Goal: Information Seeking & Learning: Compare options

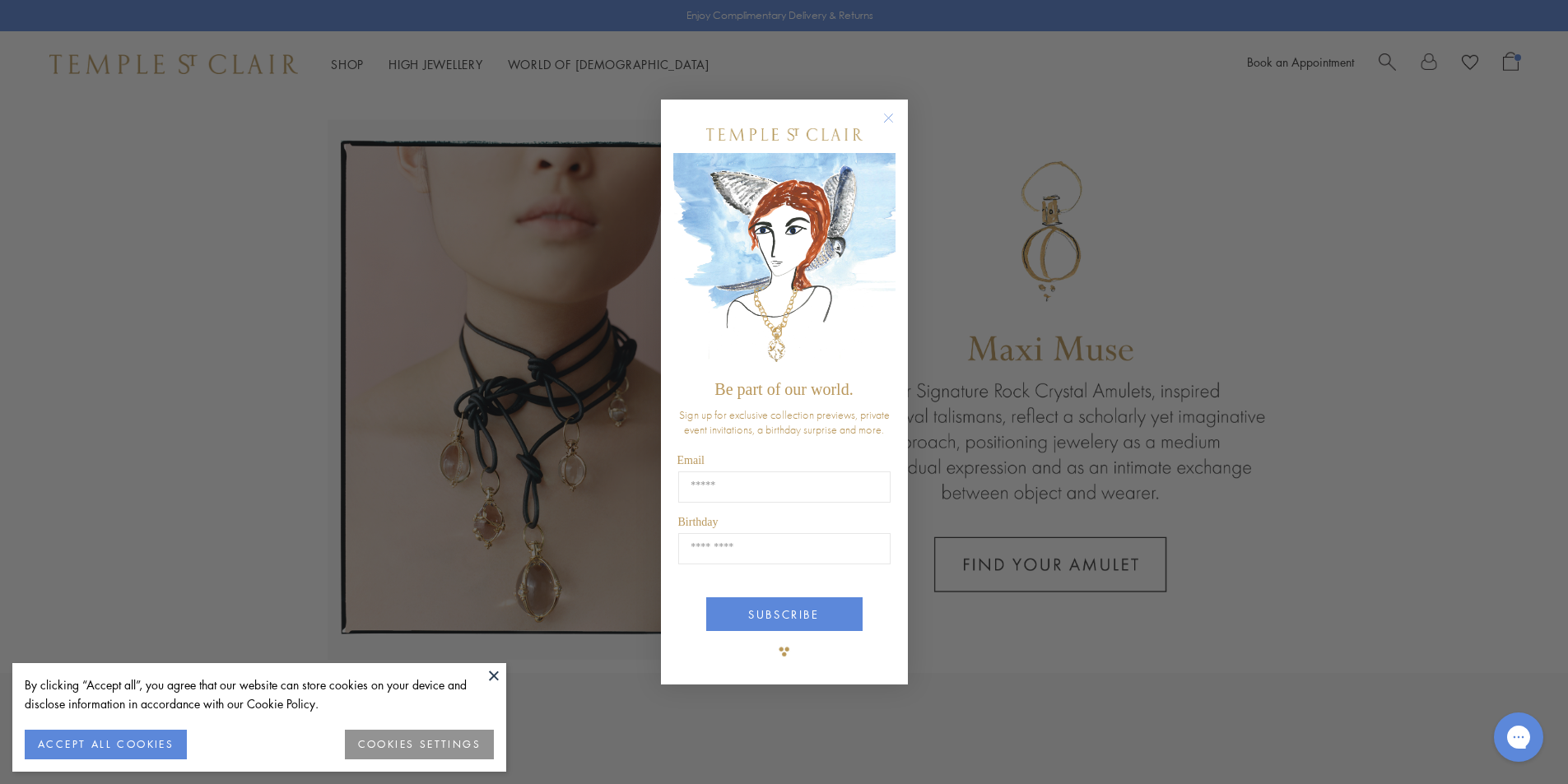
click at [257, 272] on div "Close dialog Be part of our world. Sign up for exclusive collection previews, p…" at bounding box center [784, 392] width 1568 height 784
click at [884, 113] on circle "Close dialog" at bounding box center [888, 118] width 20 height 19
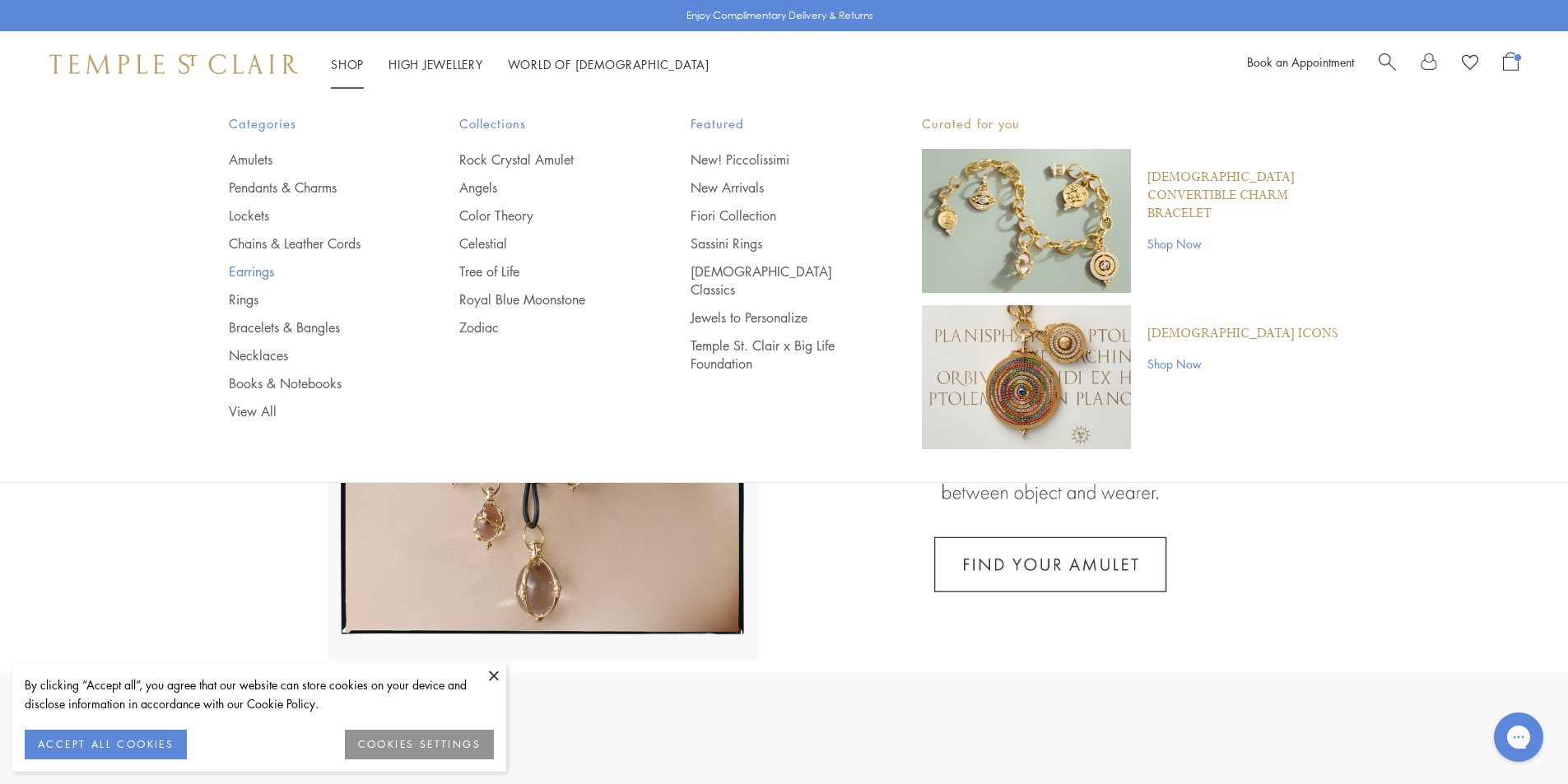
click at [261, 275] on link "Earrings" at bounding box center [311, 271] width 166 height 18
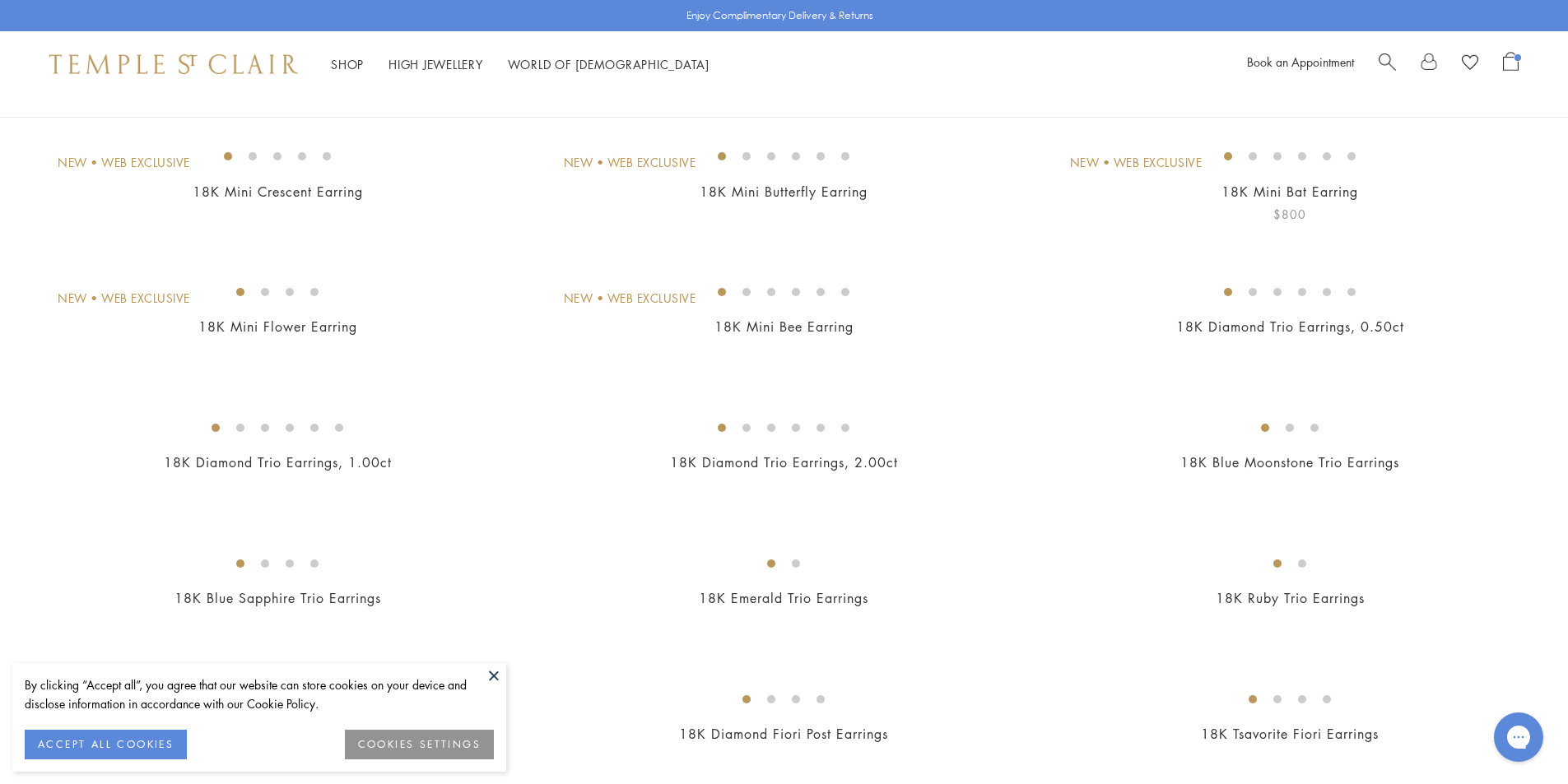
click at [0, 0] on img at bounding box center [0, 0] width 0 height 0
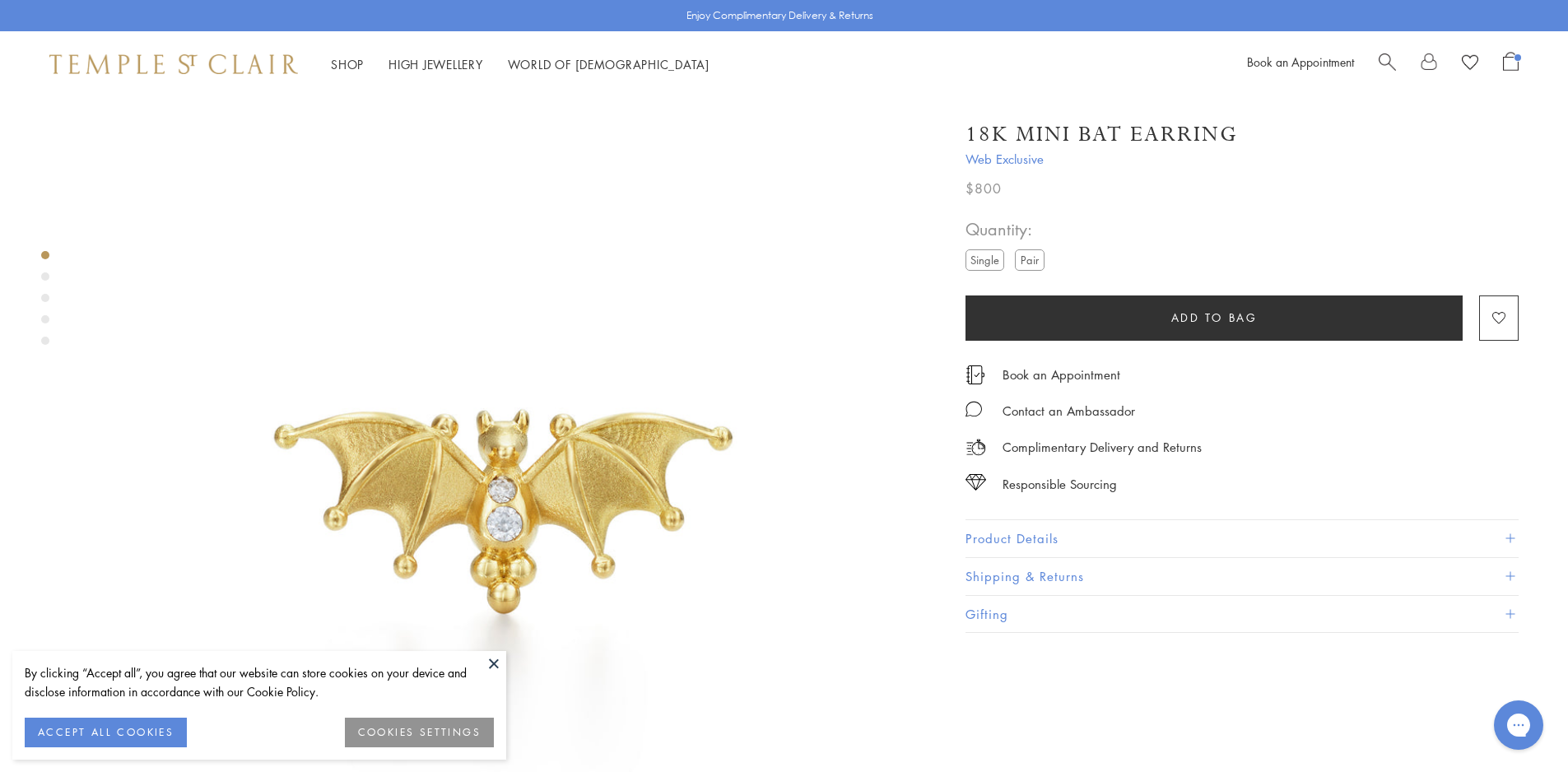
click at [984, 259] on label "Single" at bounding box center [985, 259] width 39 height 20
click at [1031, 255] on label "Pair" at bounding box center [1029, 259] width 29 height 20
click at [1027, 260] on label "Pair" at bounding box center [1029, 259] width 29 height 20
click at [989, 261] on label "Single" at bounding box center [985, 259] width 39 height 20
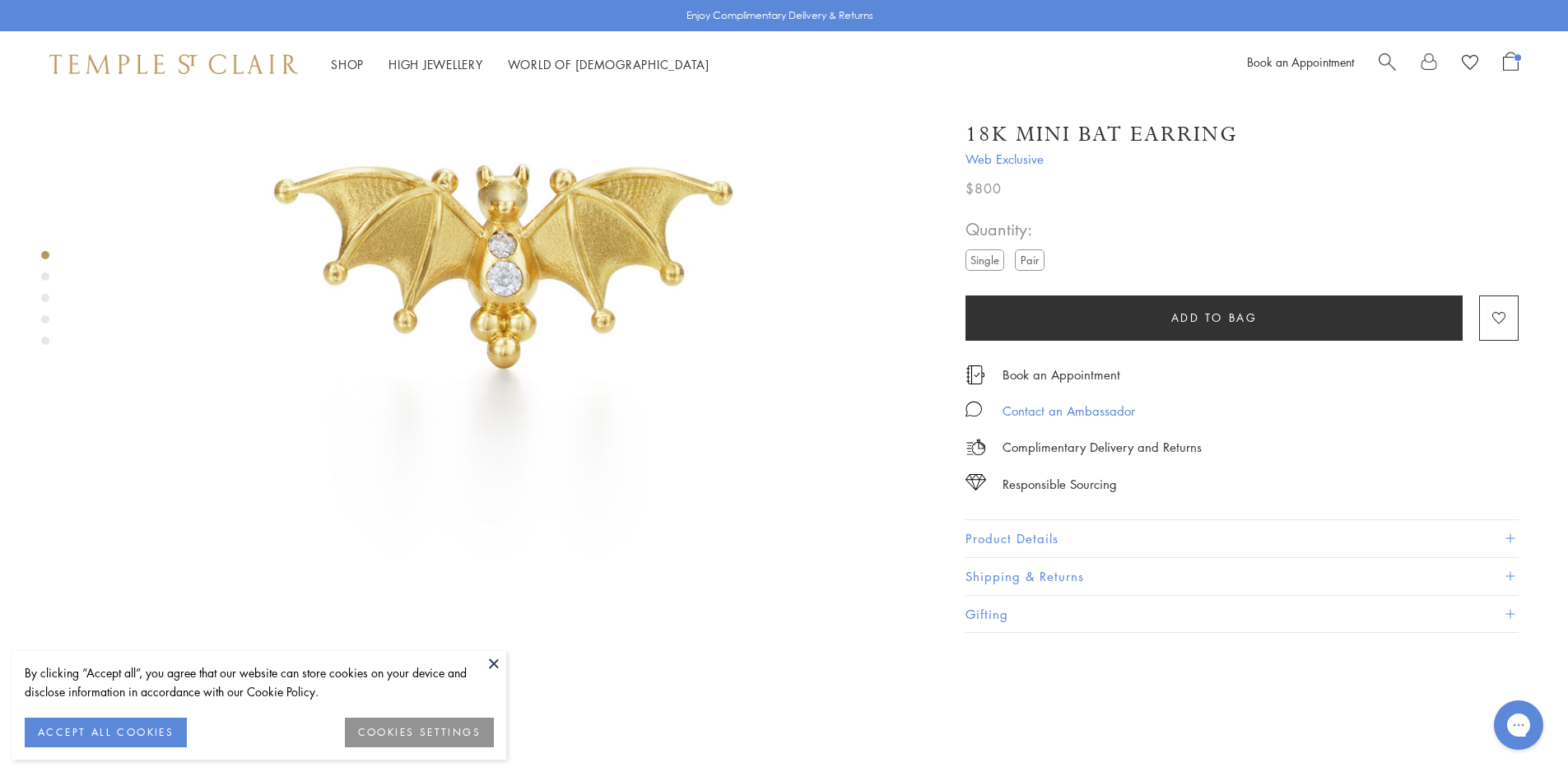
scroll to position [247, 0]
click at [1067, 538] on button "Product Details" at bounding box center [1242, 539] width 553 height 37
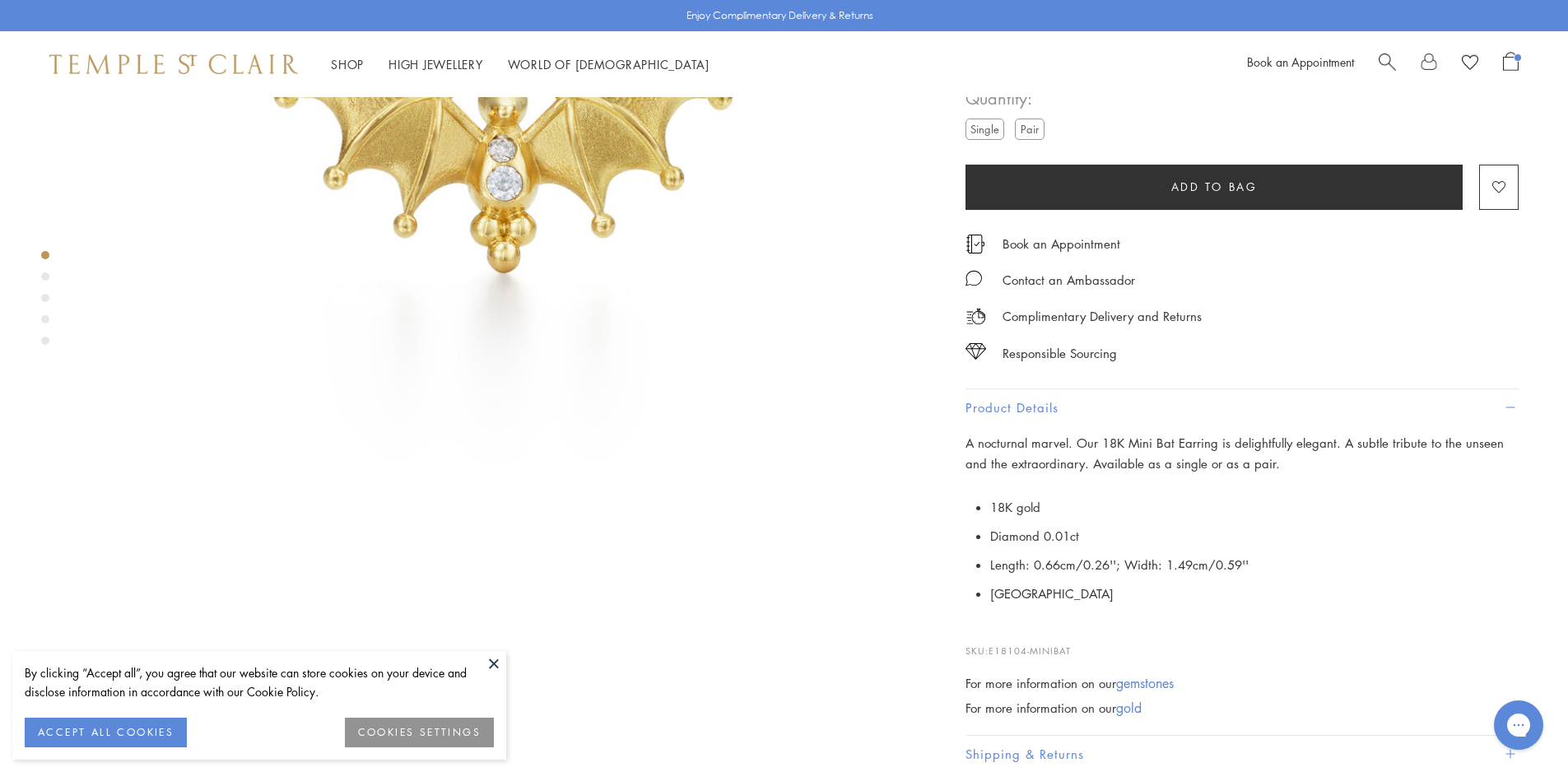
scroll to position [494, 0]
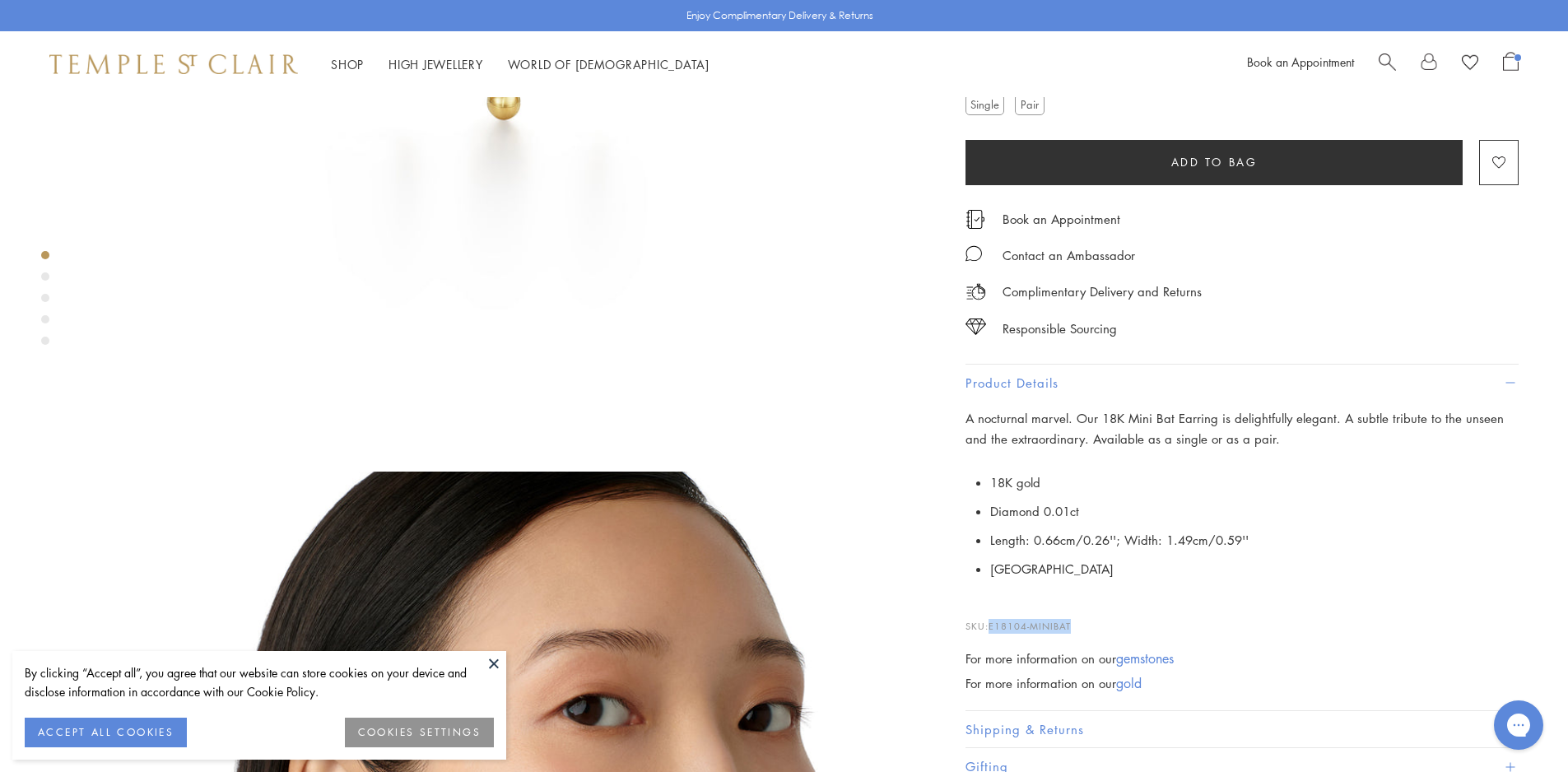
drag, startPoint x: 1078, startPoint y: 622, endPoint x: 992, endPoint y: 628, distance: 86.2
click at [992, 628] on p "SKU: E18104-MINIBAT" at bounding box center [1242, 618] width 553 height 31
copy span "E18104-MINIBAT"
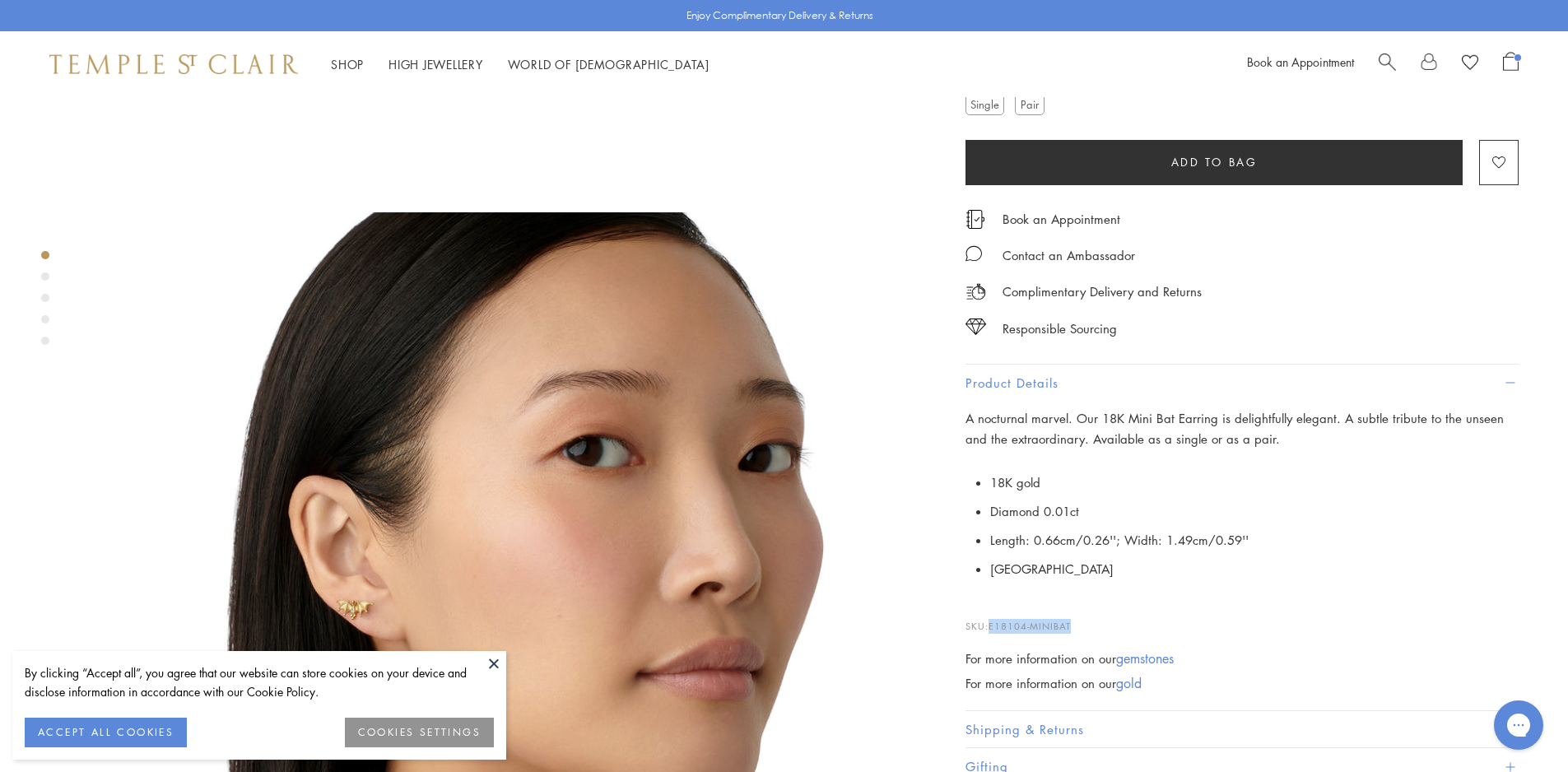
scroll to position [905, 0]
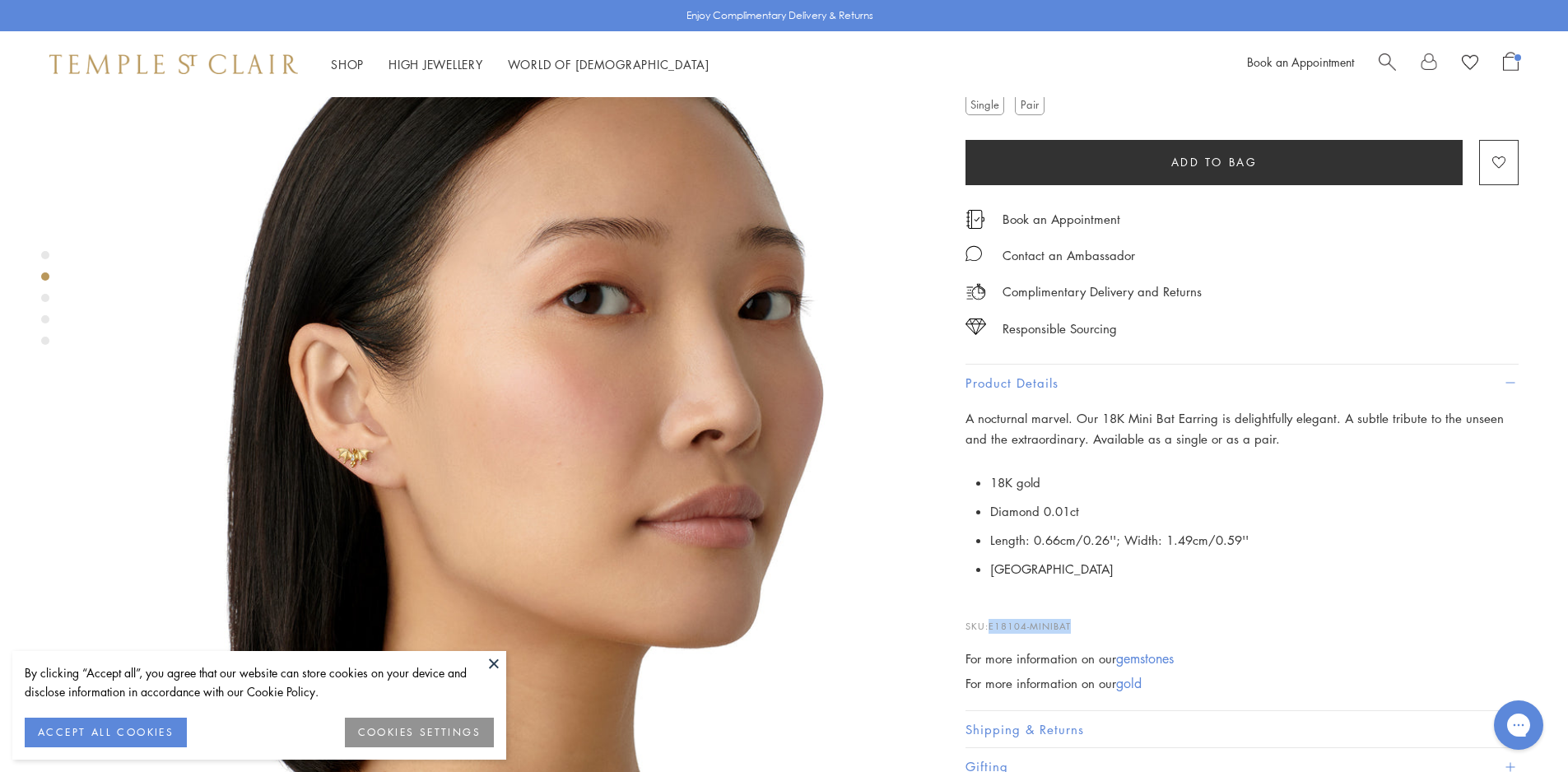
click at [486, 665] on button at bounding box center [494, 663] width 25 height 25
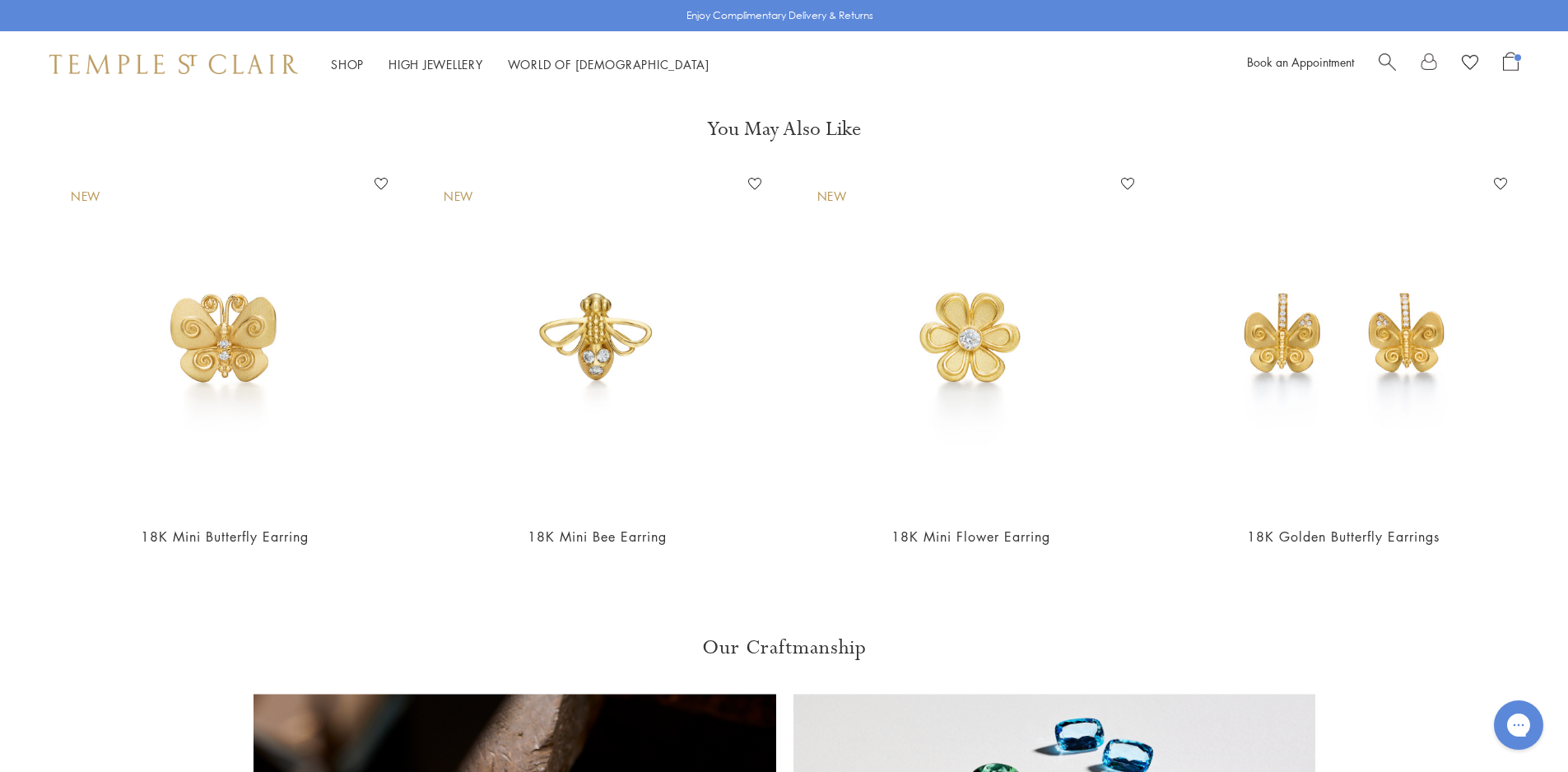
scroll to position [3621, 0]
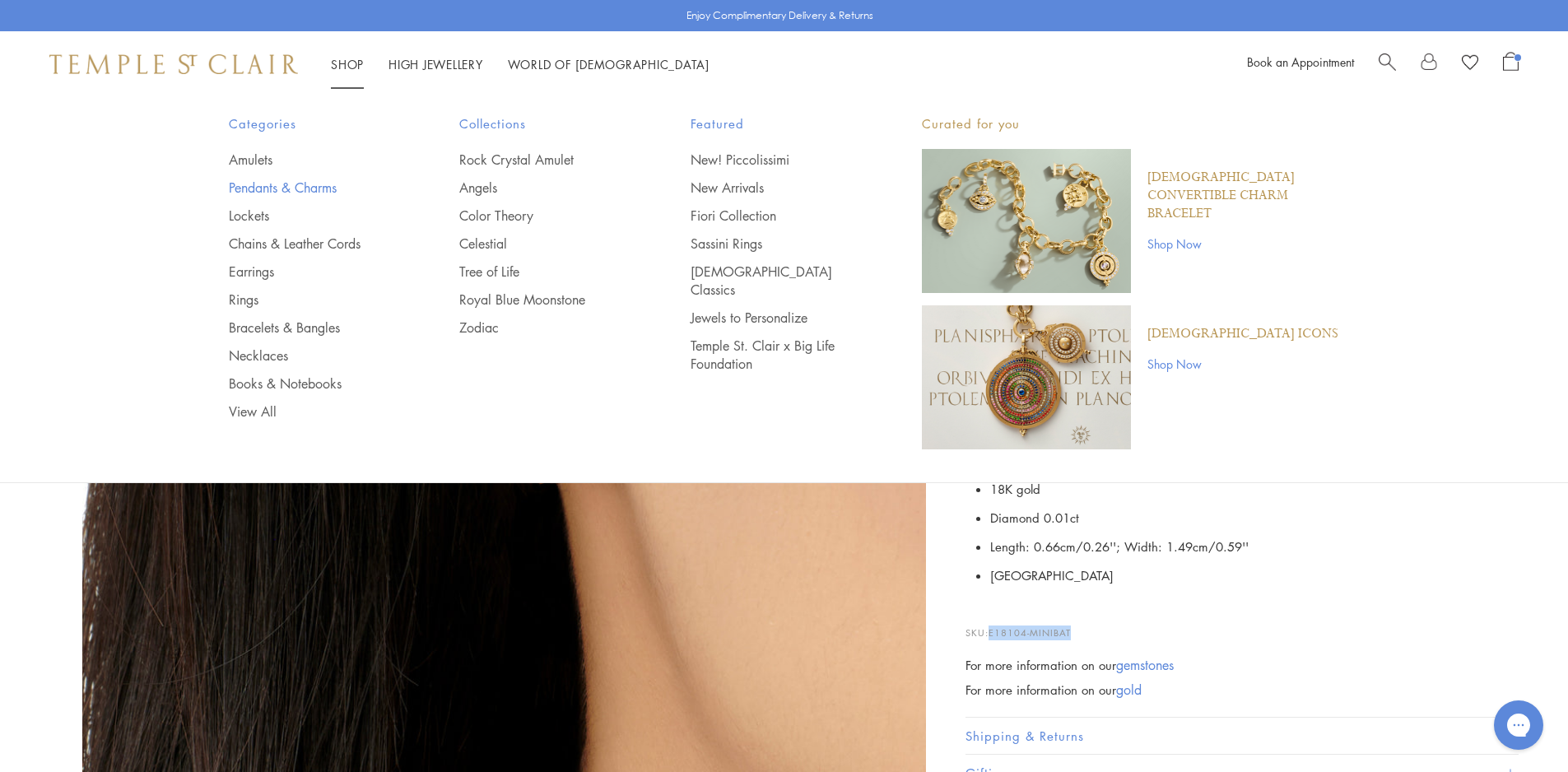
click at [259, 190] on link "Pendants & Charms" at bounding box center [311, 187] width 166 height 18
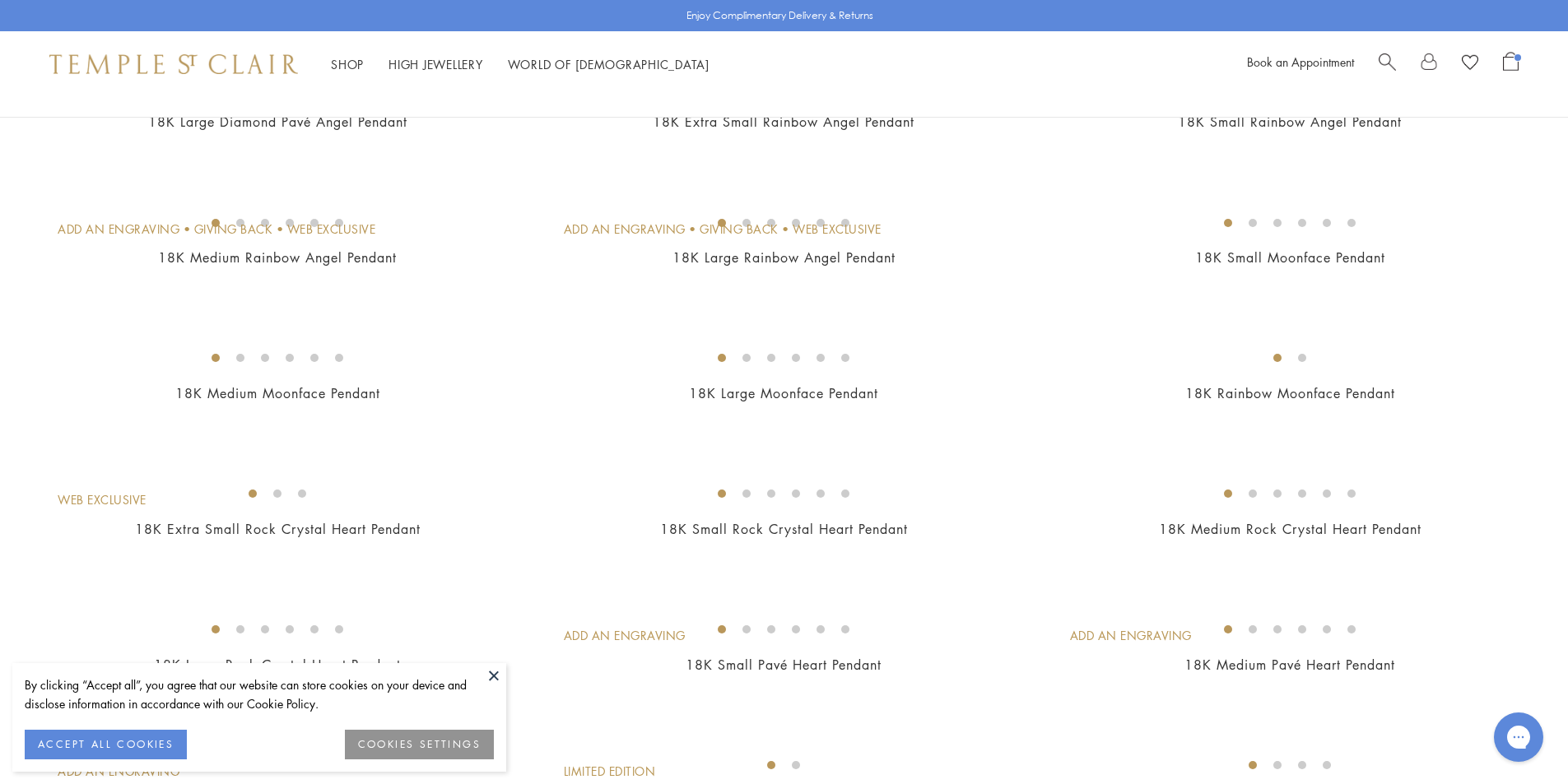
scroll to position [822, 0]
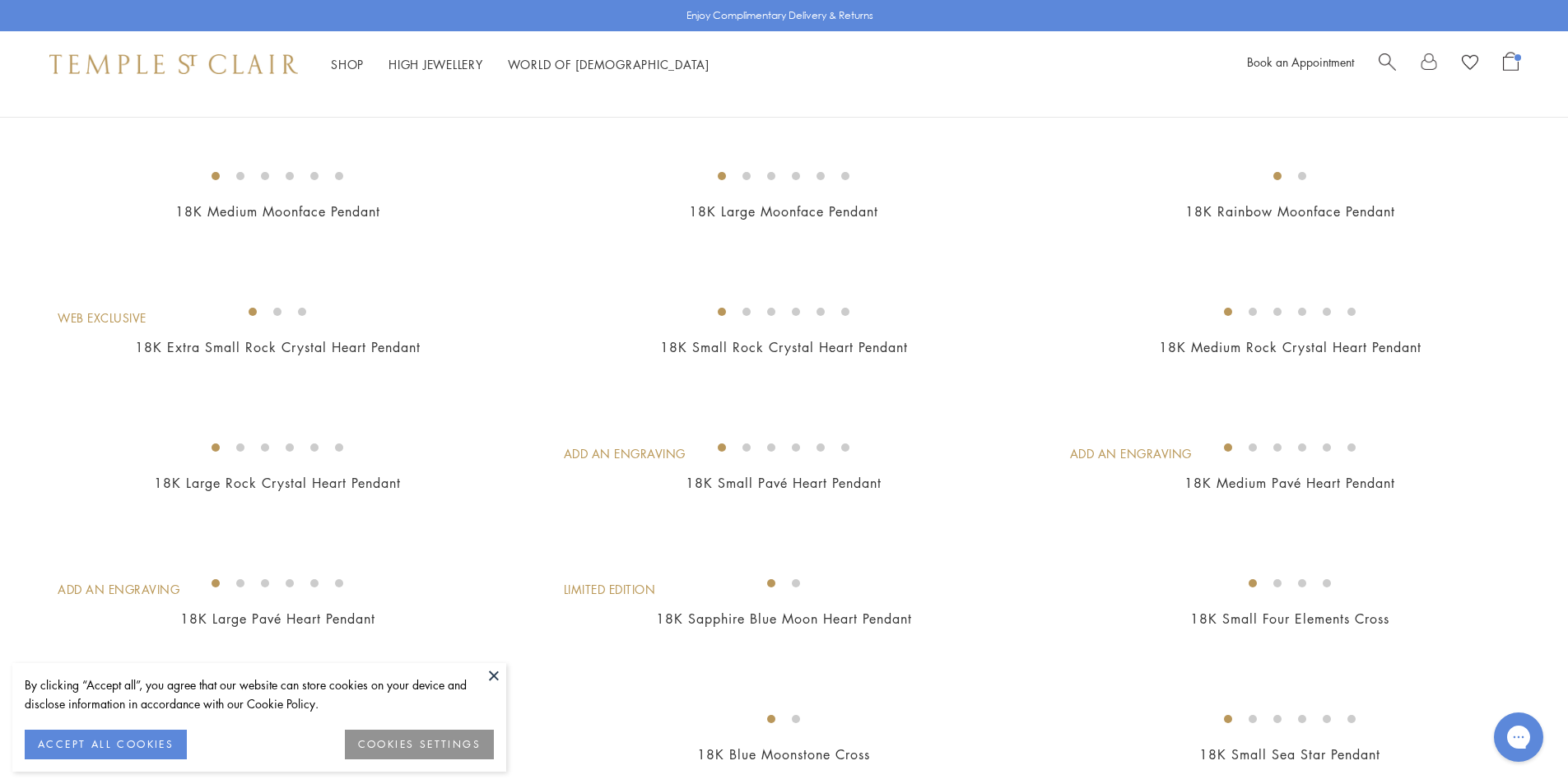
click at [492, 674] on button at bounding box center [494, 675] width 25 height 25
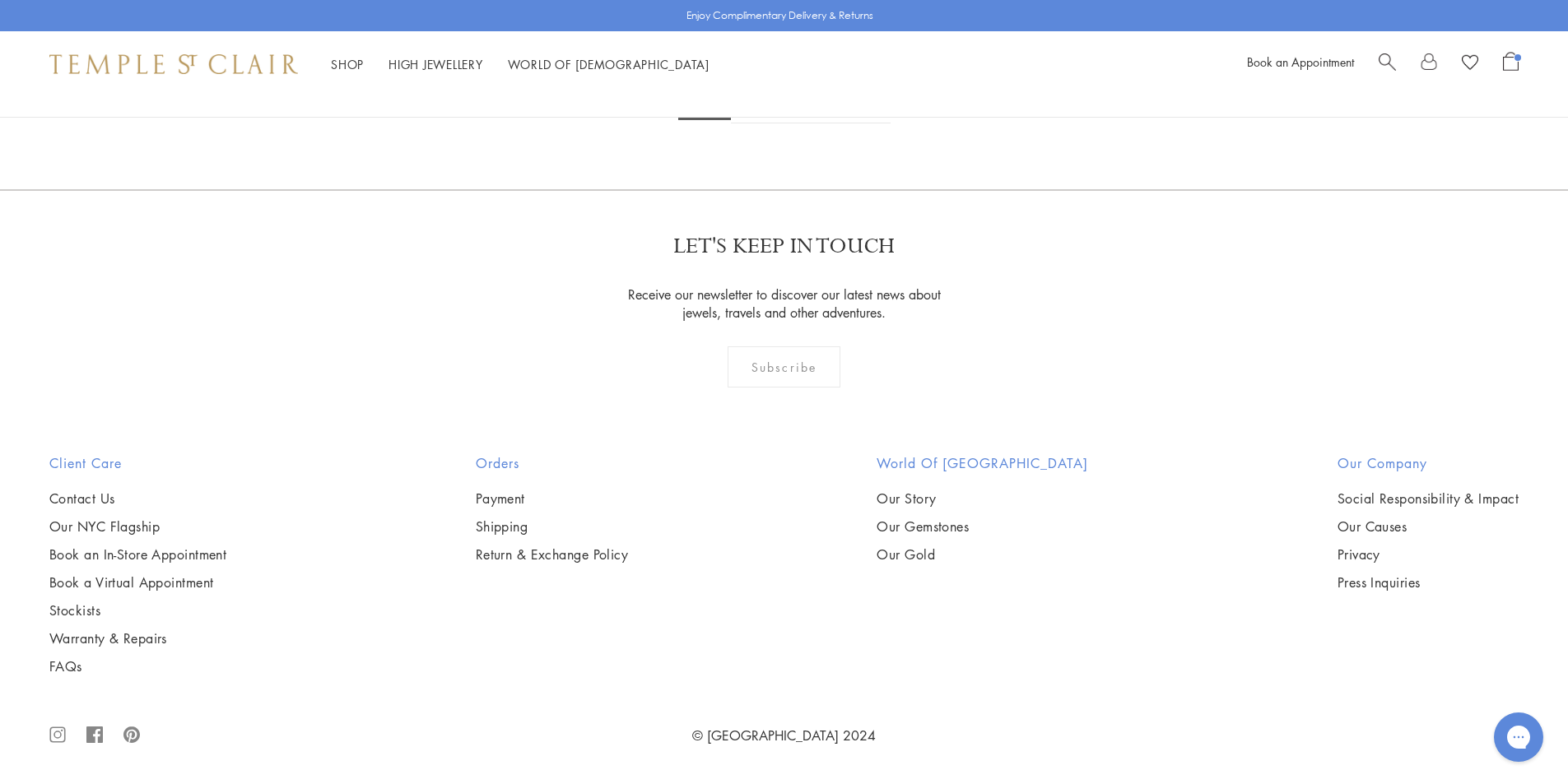
scroll to position [13242, 0]
click at [764, 123] on link "2" at bounding box center [757, 100] width 54 height 45
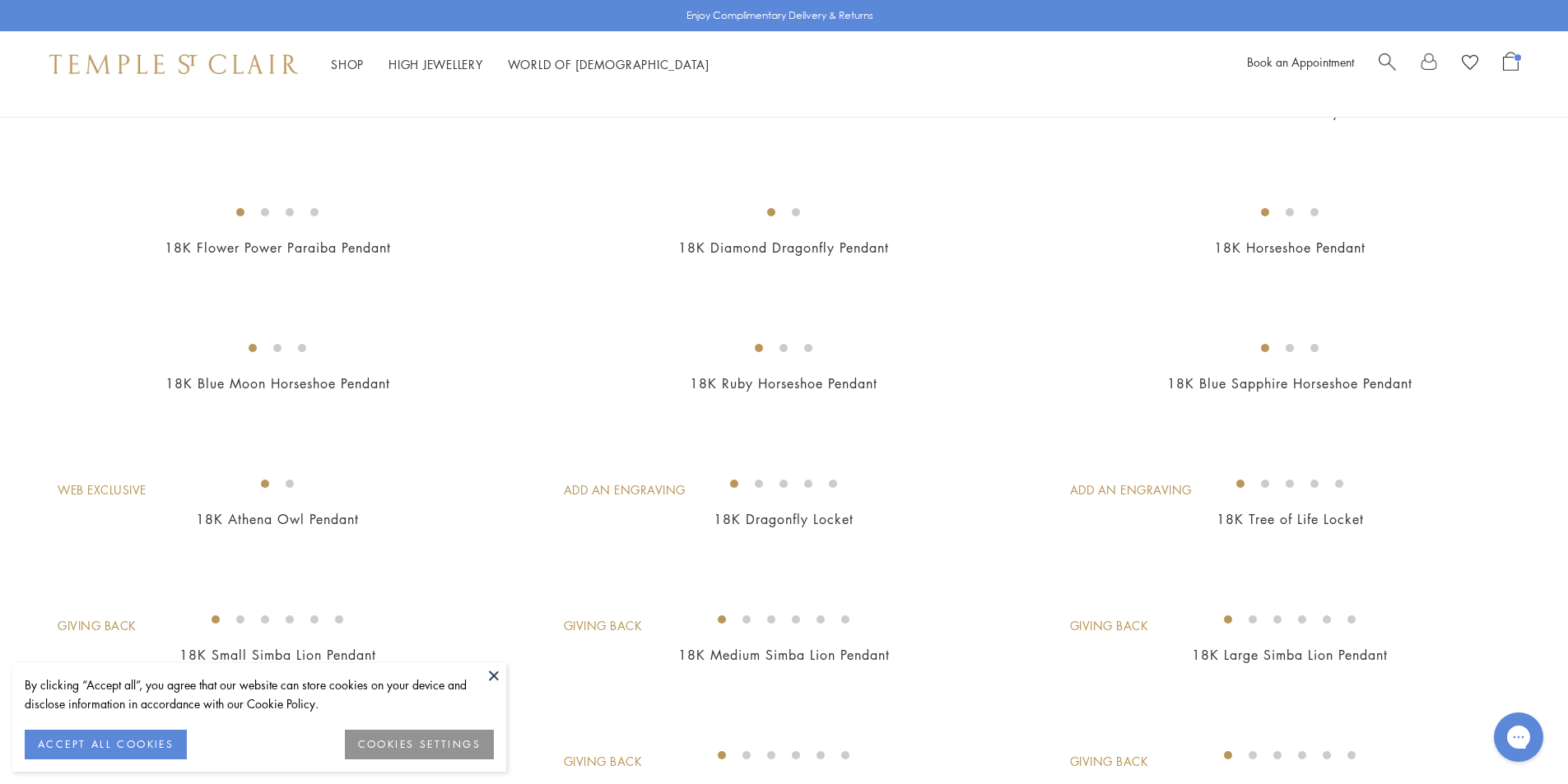
scroll to position [741, 0]
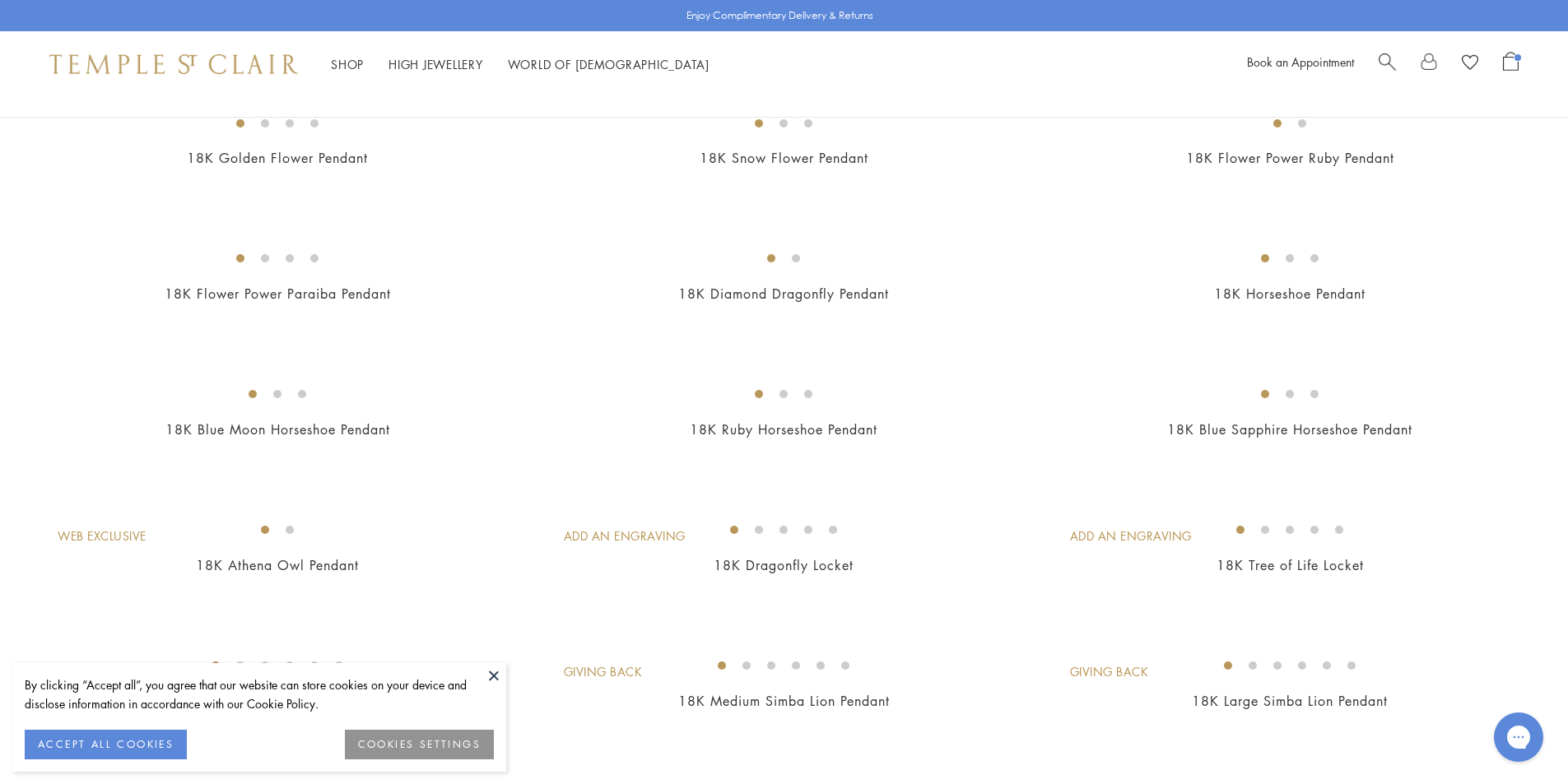
click at [0, 0] on img at bounding box center [0, 0] width 0 height 0
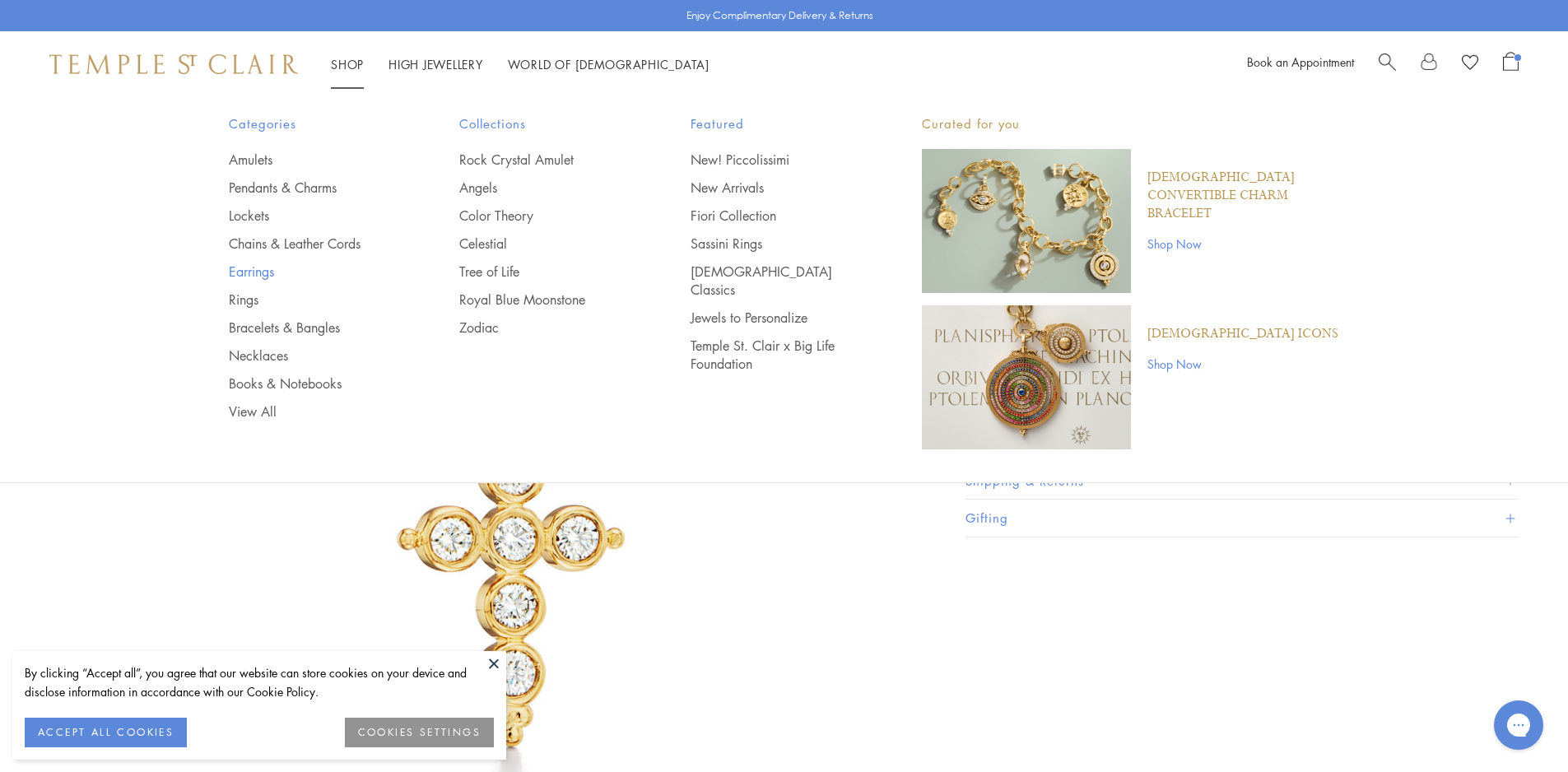
click at [252, 273] on link "Earrings" at bounding box center [311, 271] width 166 height 18
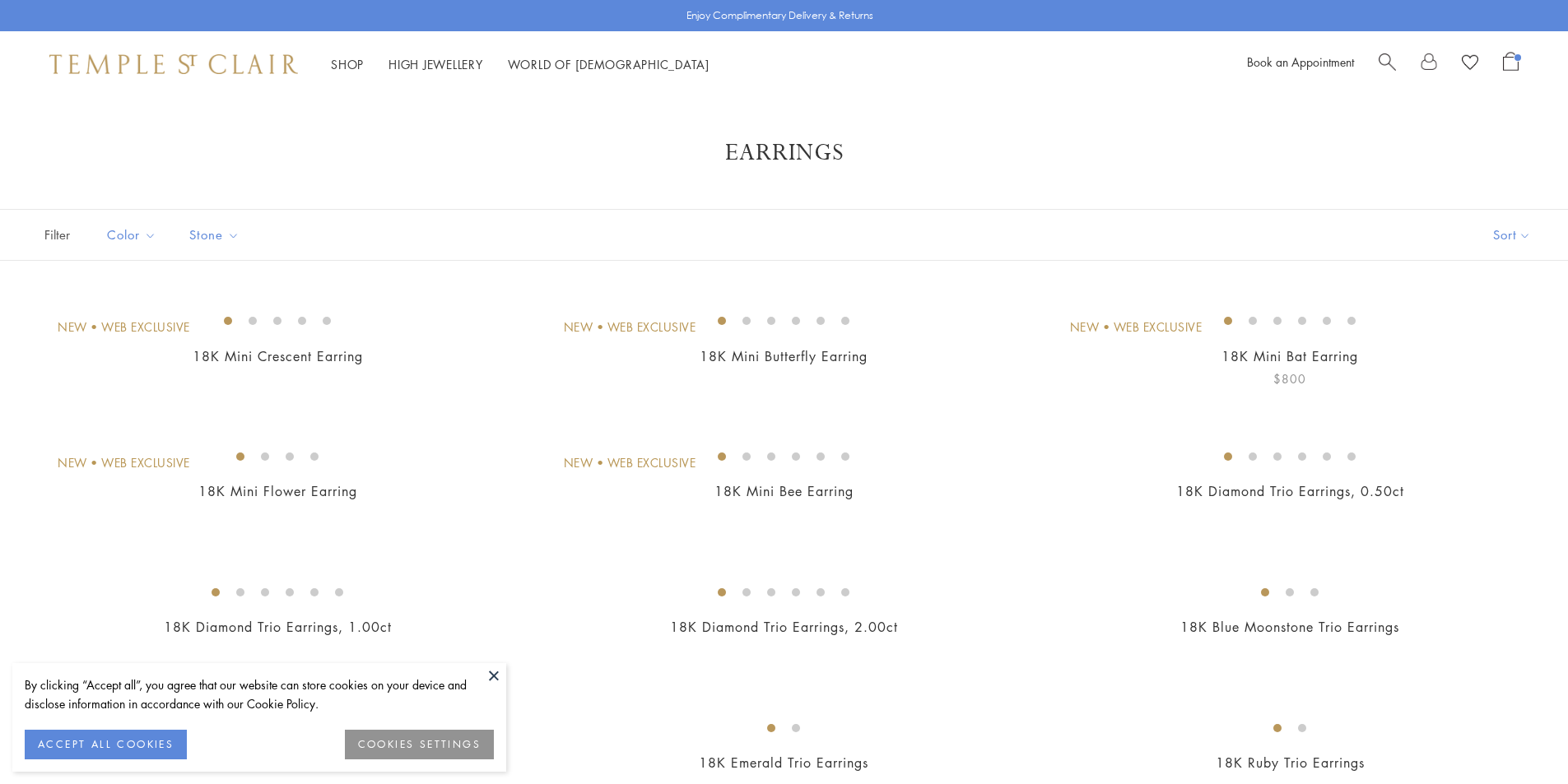
drag, startPoint x: 0, startPoint y: 0, endPoint x: 1287, endPoint y: 481, distance: 1373.9
click at [0, 0] on img at bounding box center [0, 0] width 0 height 0
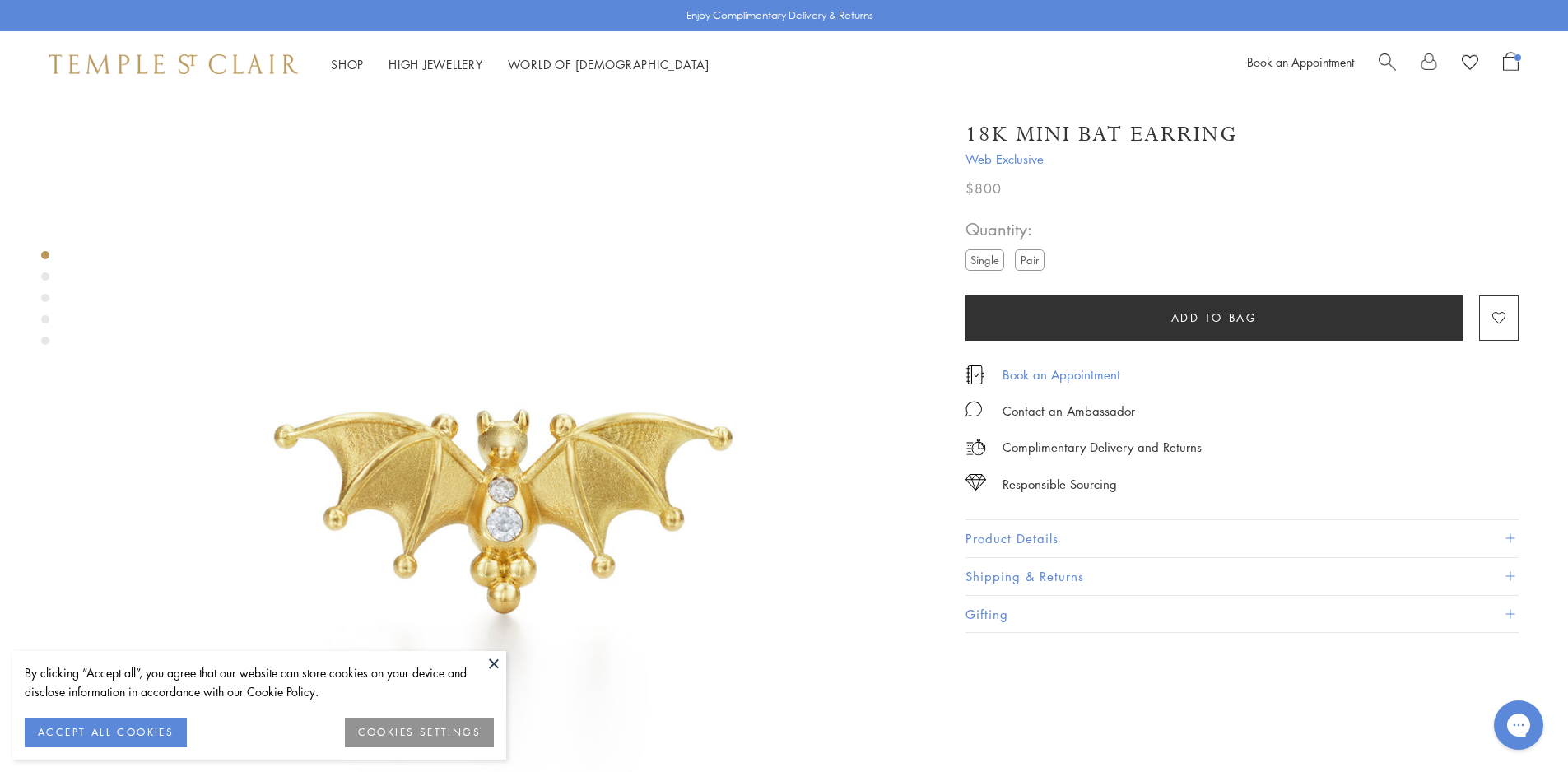
click at [1037, 377] on link "Book an Appointment" at bounding box center [1061, 374] width 118 height 18
click at [1173, 521] on button "Product Details" at bounding box center [1242, 539] width 553 height 37
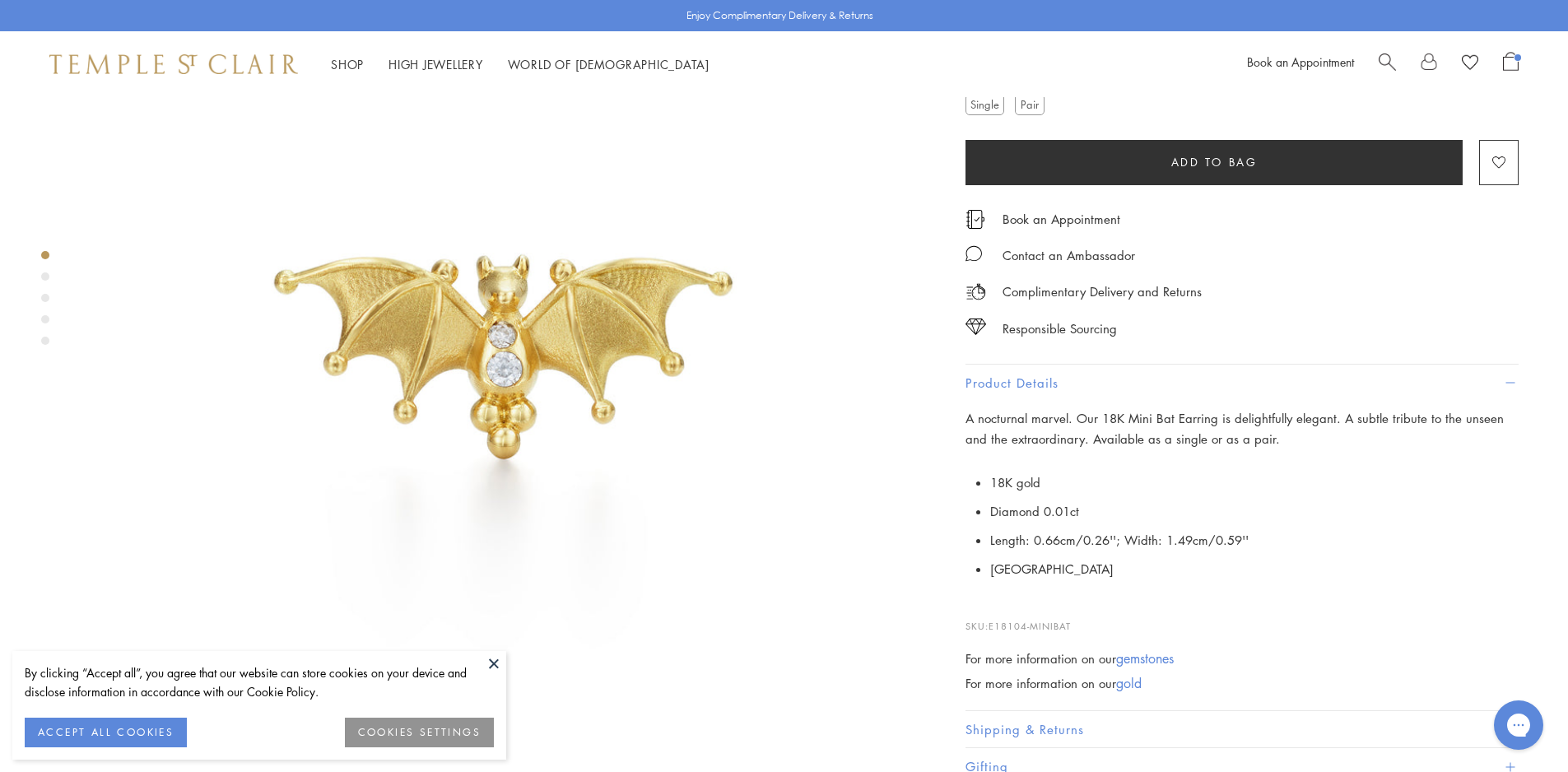
scroll to position [329, 0]
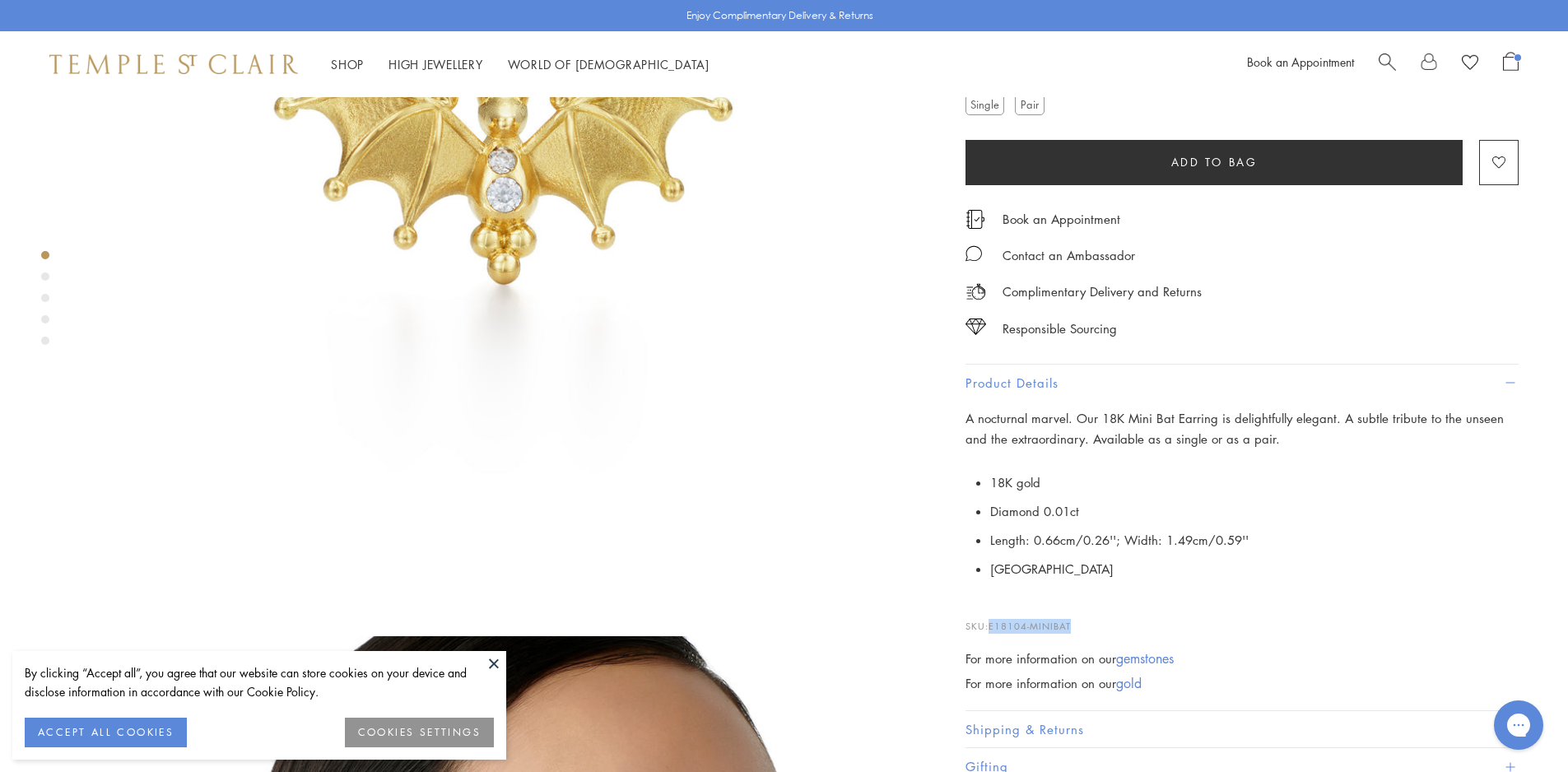
drag, startPoint x: 1076, startPoint y: 622, endPoint x: 994, endPoint y: 620, distance: 82.0
click at [994, 620] on p "SKU: E18104-MINIBAT" at bounding box center [1242, 618] width 553 height 31
copy span "E18104-MINIBAT"
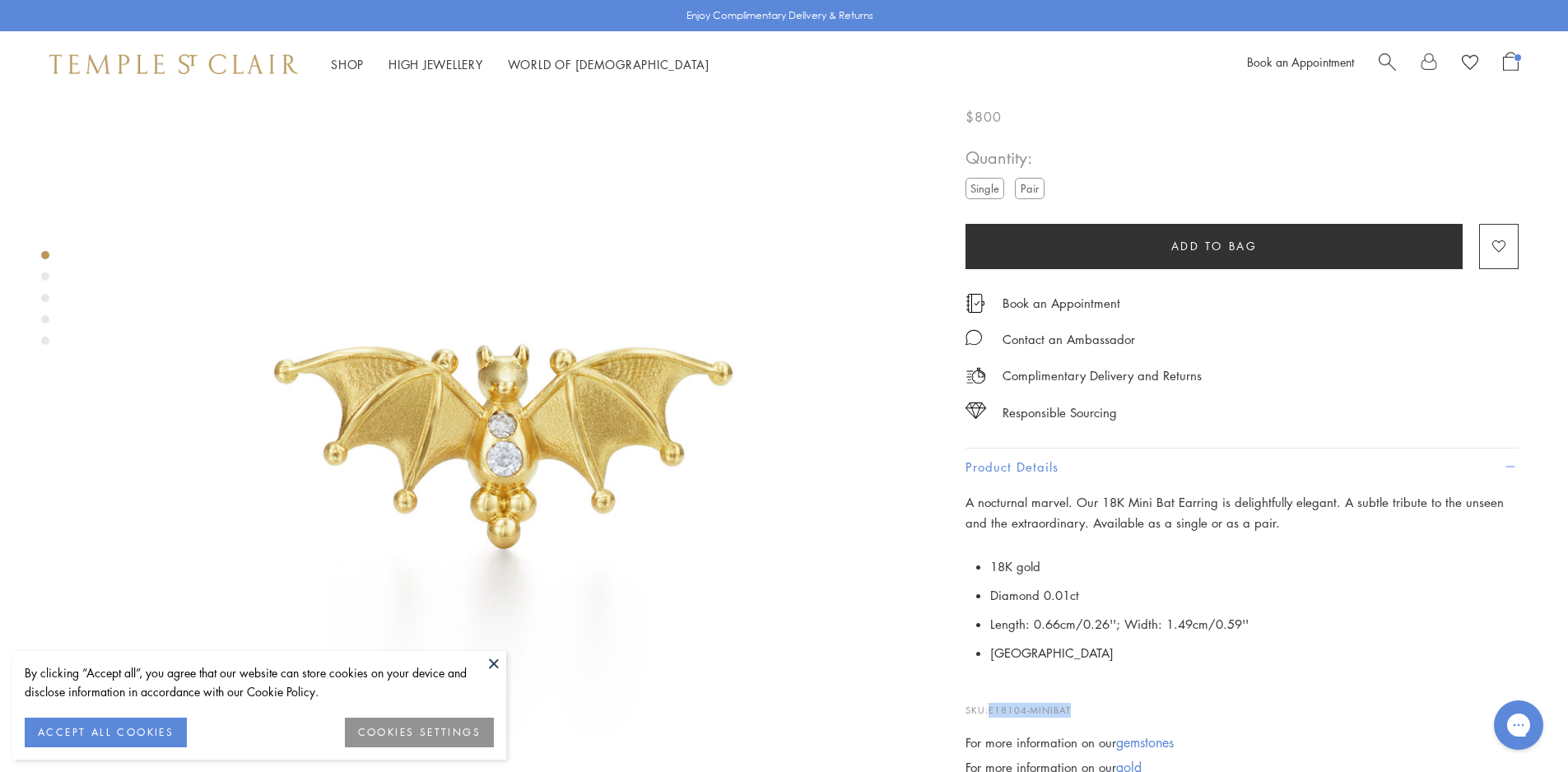
scroll to position [0, 0]
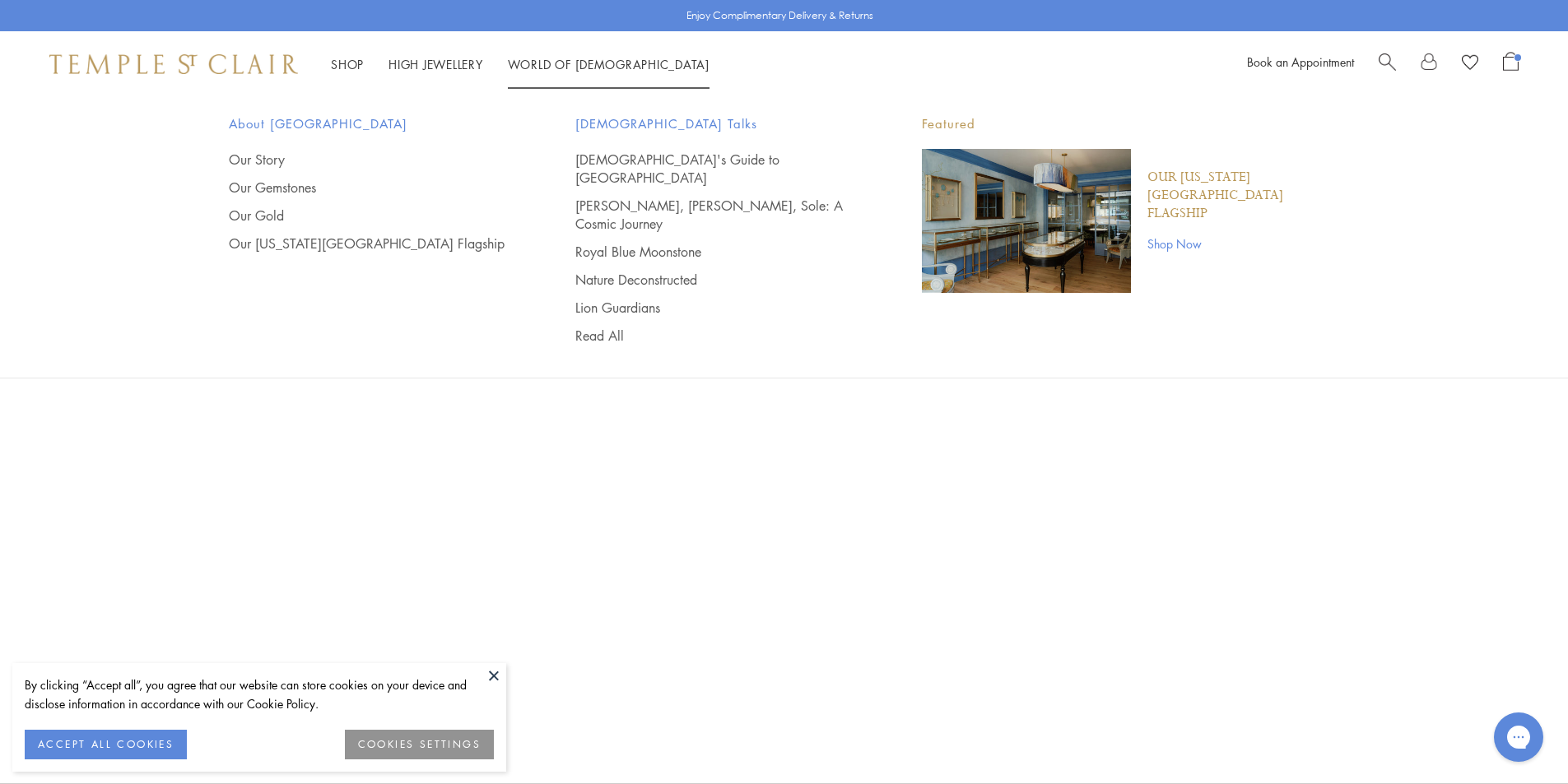
click at [1378, 59] on span "Search" at bounding box center [1386, 59] width 17 height 17
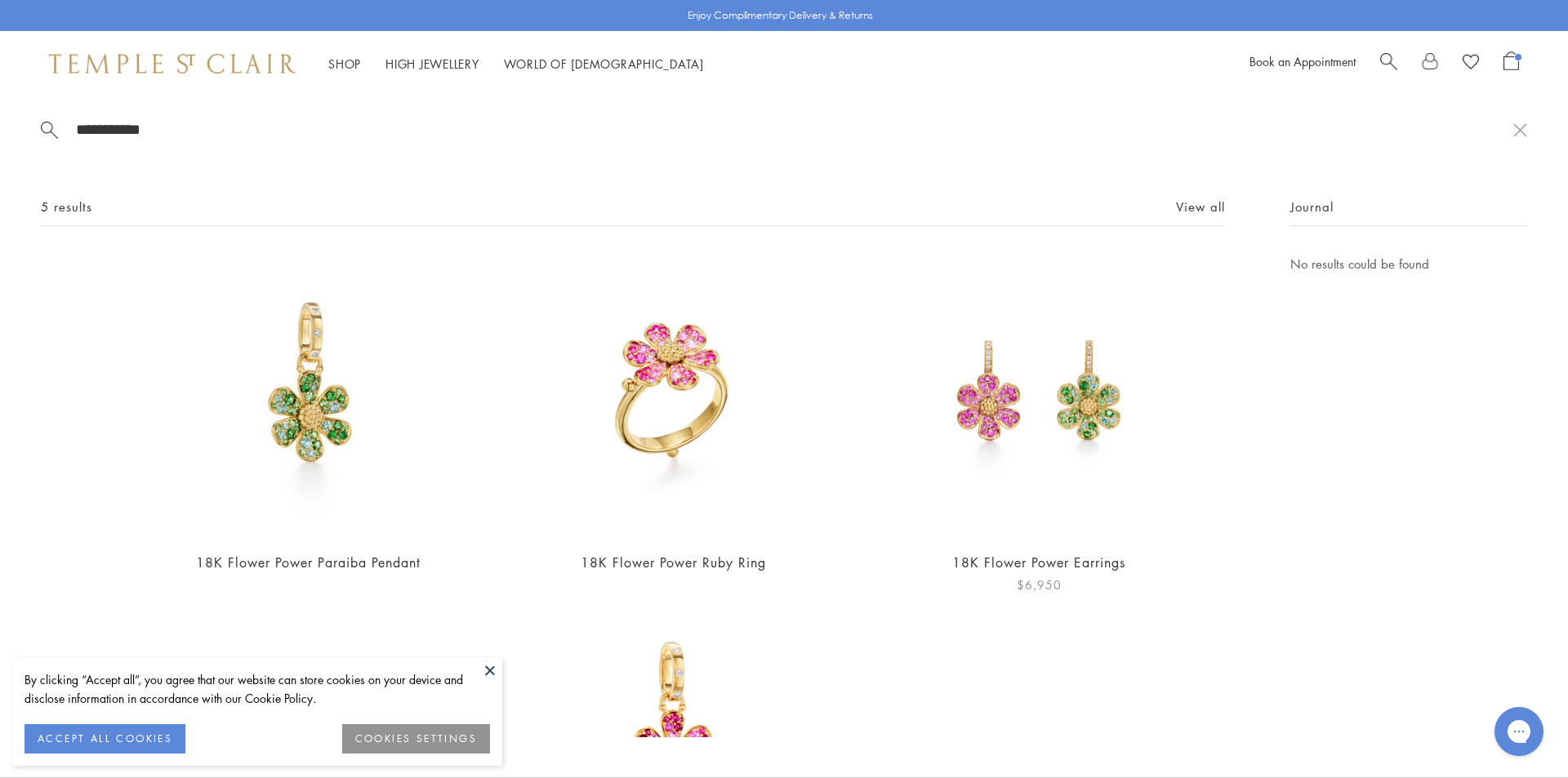
type input "**********"
click at [1061, 406] on img at bounding box center [1039, 396] width 283 height 283
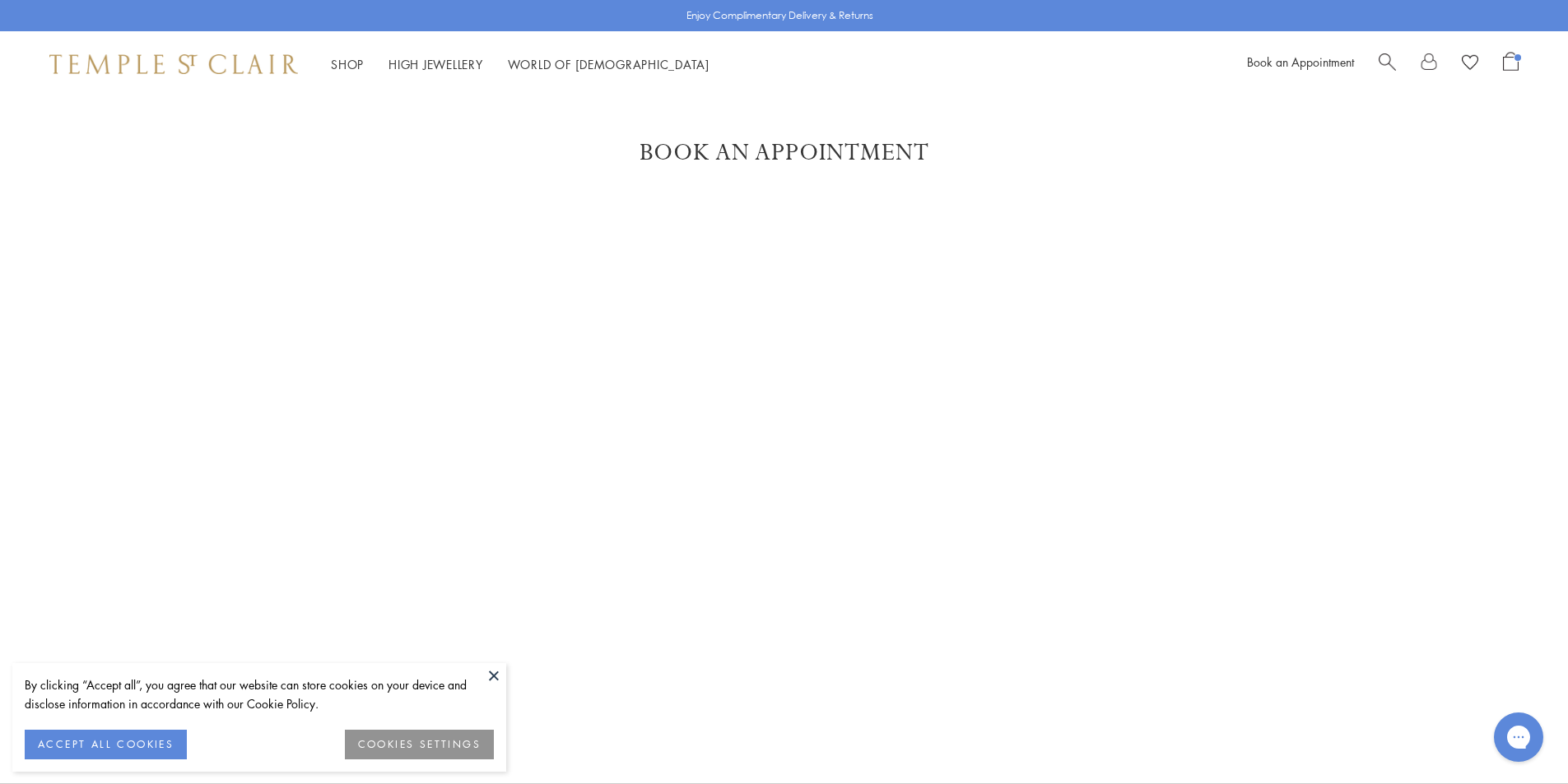
click at [501, 674] on button at bounding box center [494, 675] width 25 height 25
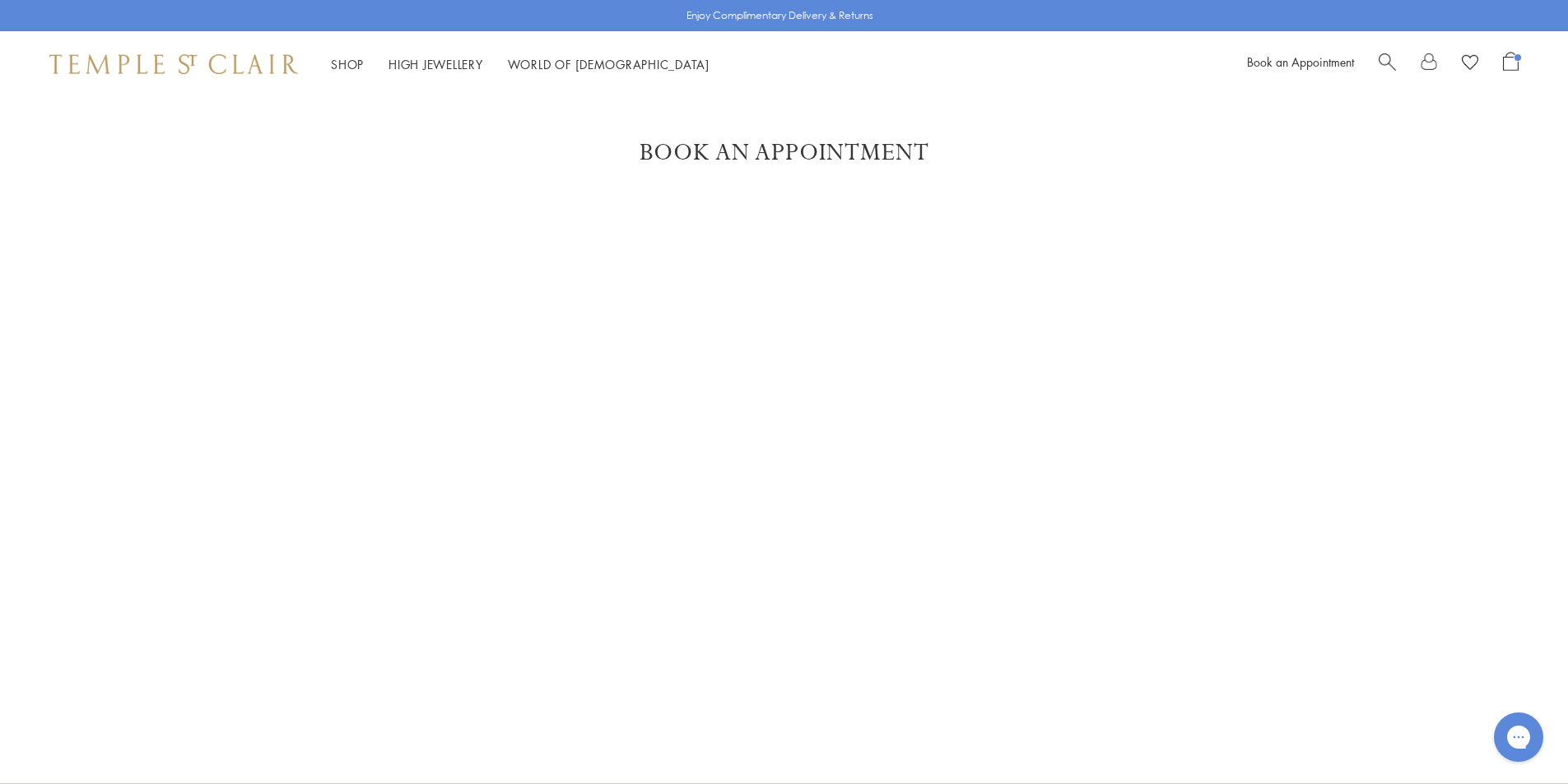
click at [1392, 63] on span "Search" at bounding box center [1386, 59] width 17 height 17
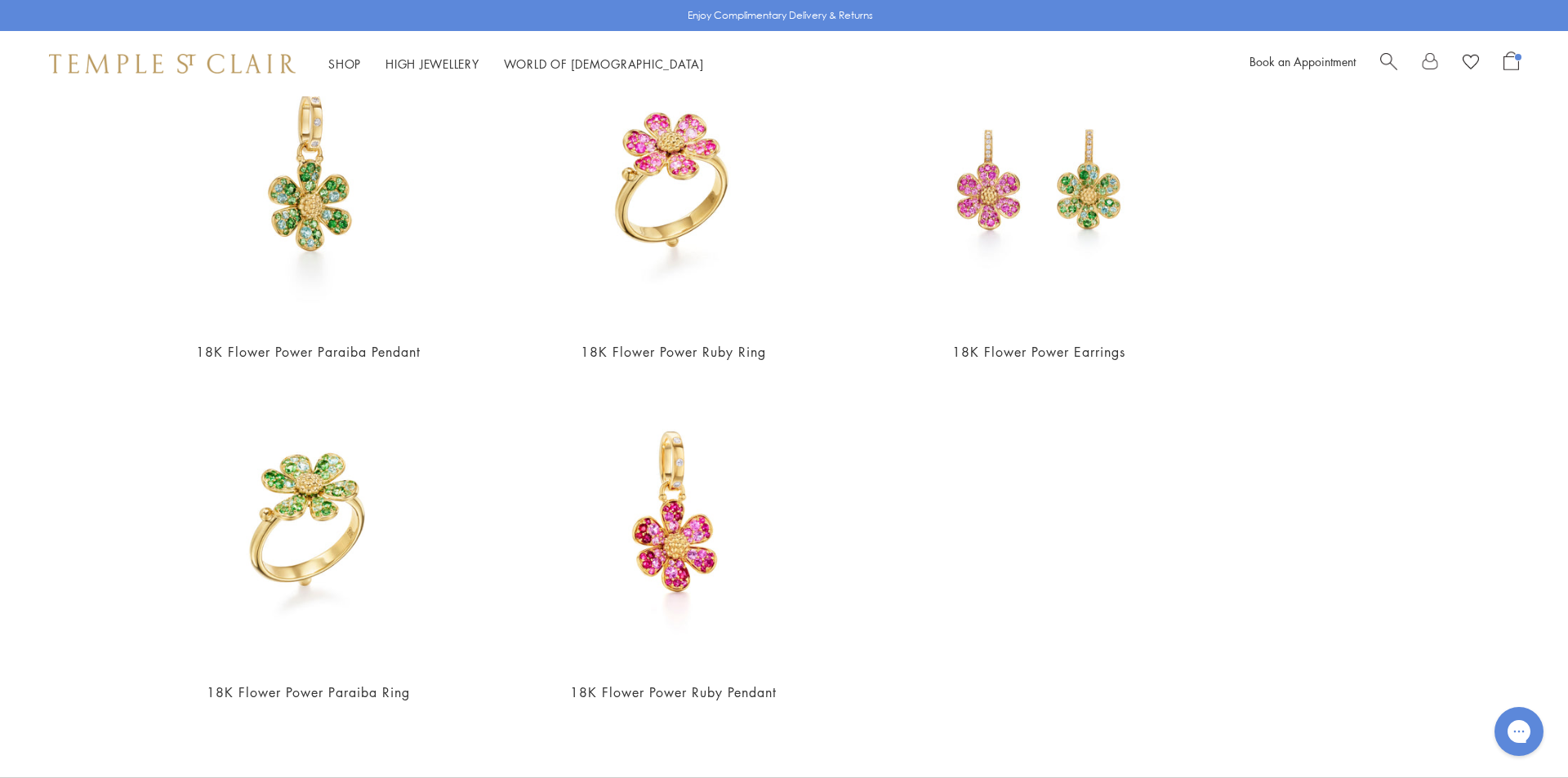
scroll to position [252, 0]
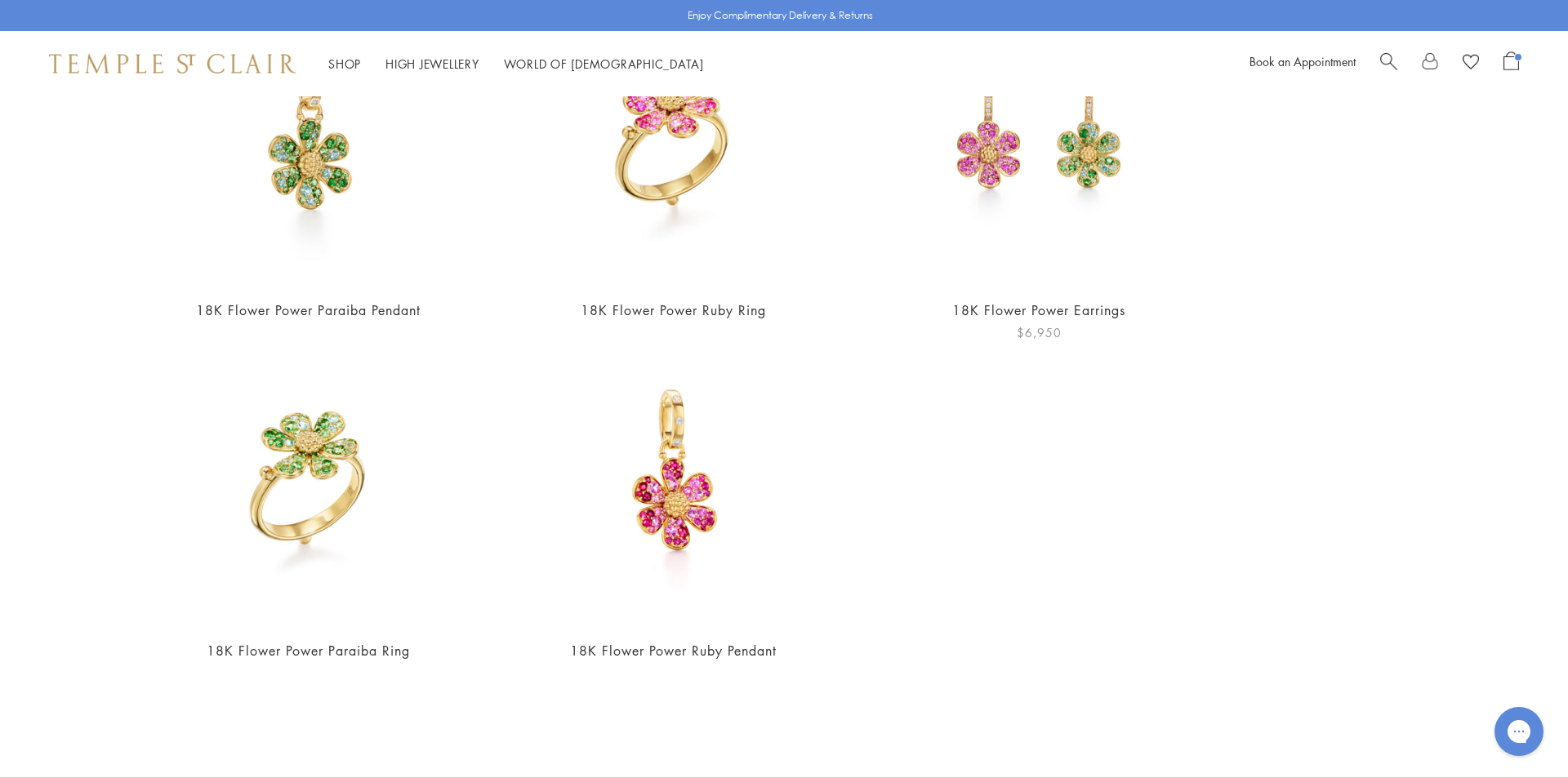
type input "**********"
click at [1111, 152] on img at bounding box center [1039, 143] width 283 height 283
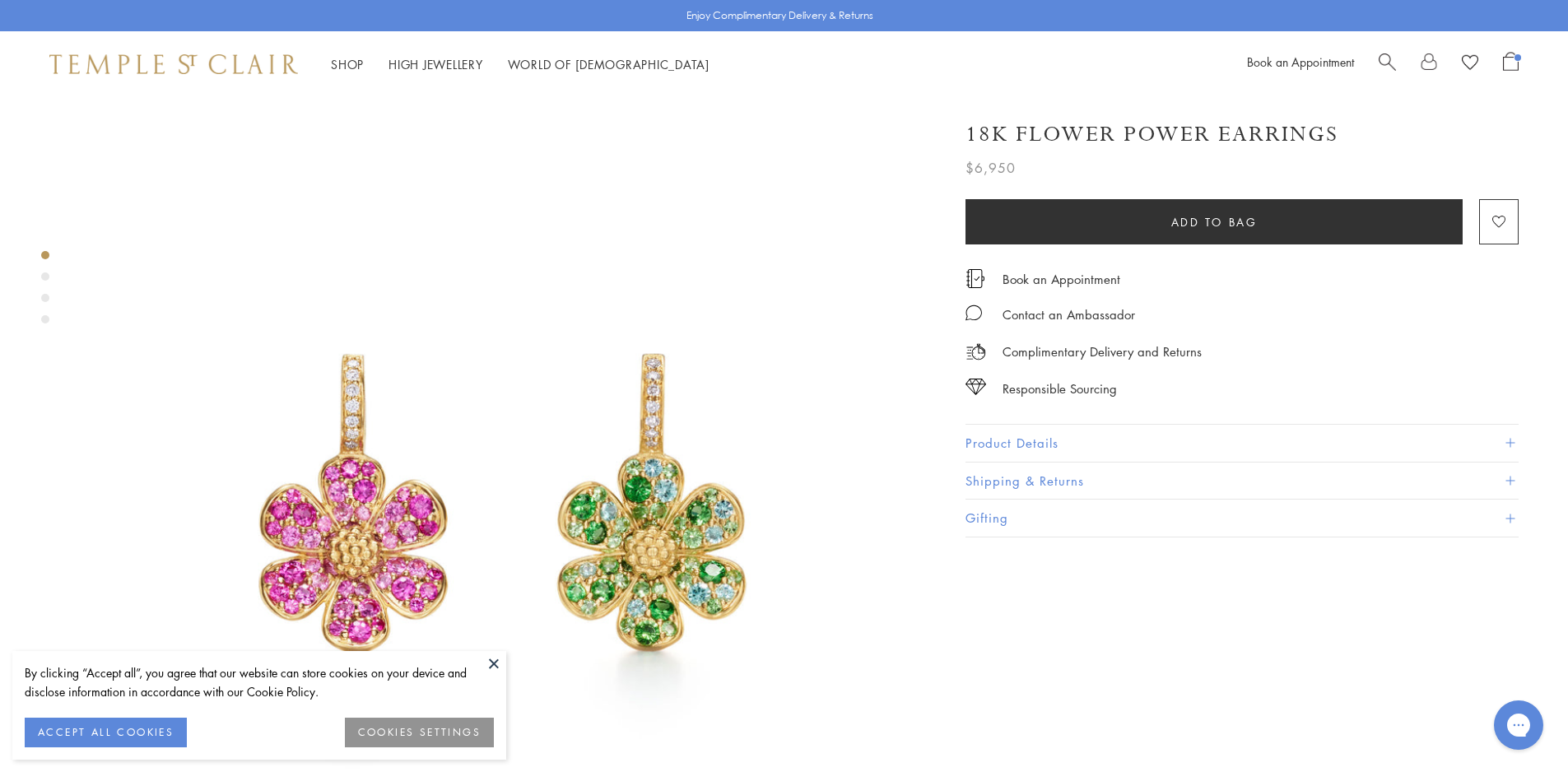
click at [1014, 433] on button "Product Details" at bounding box center [1242, 443] width 553 height 37
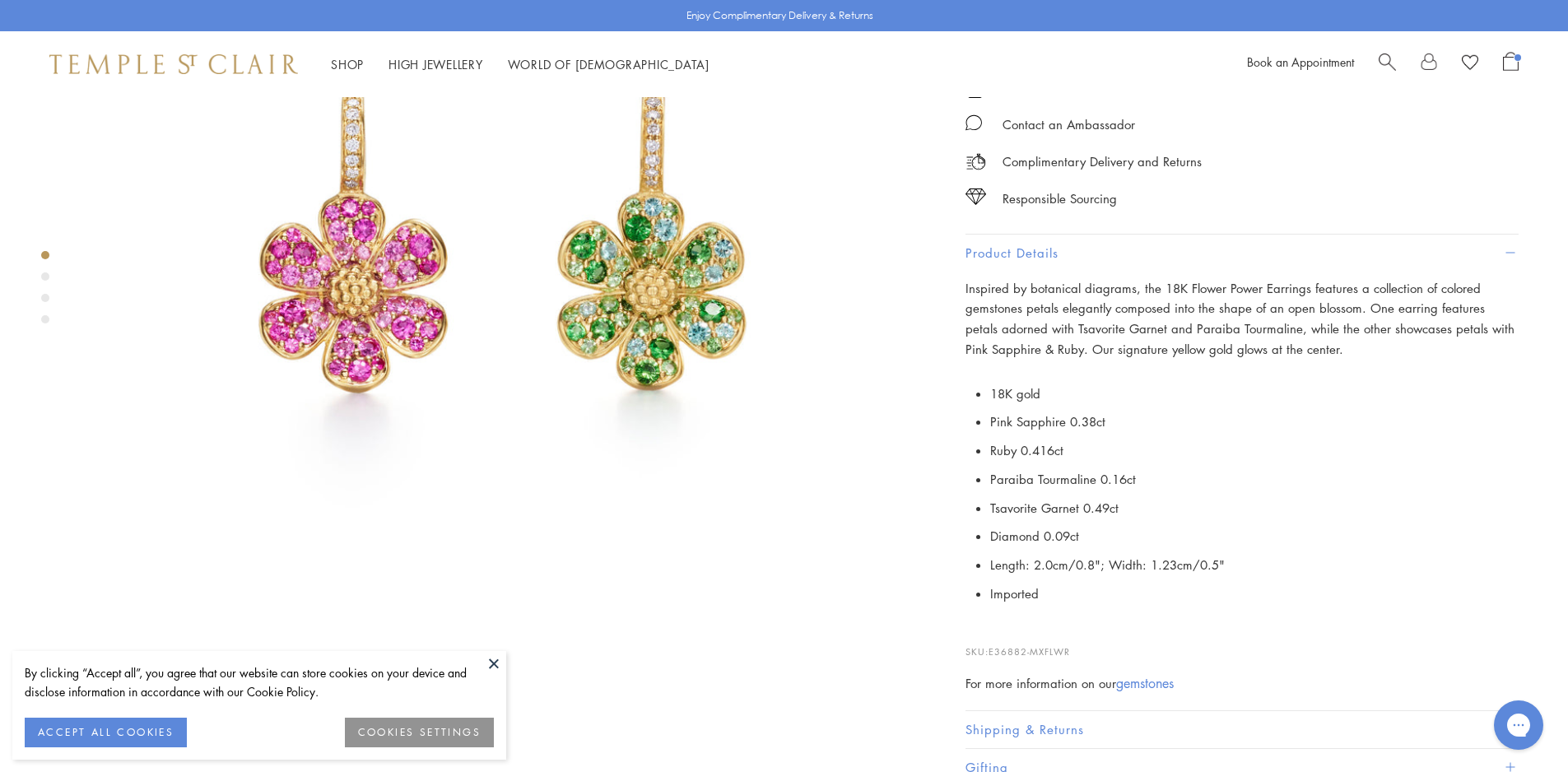
scroll to position [329, 0]
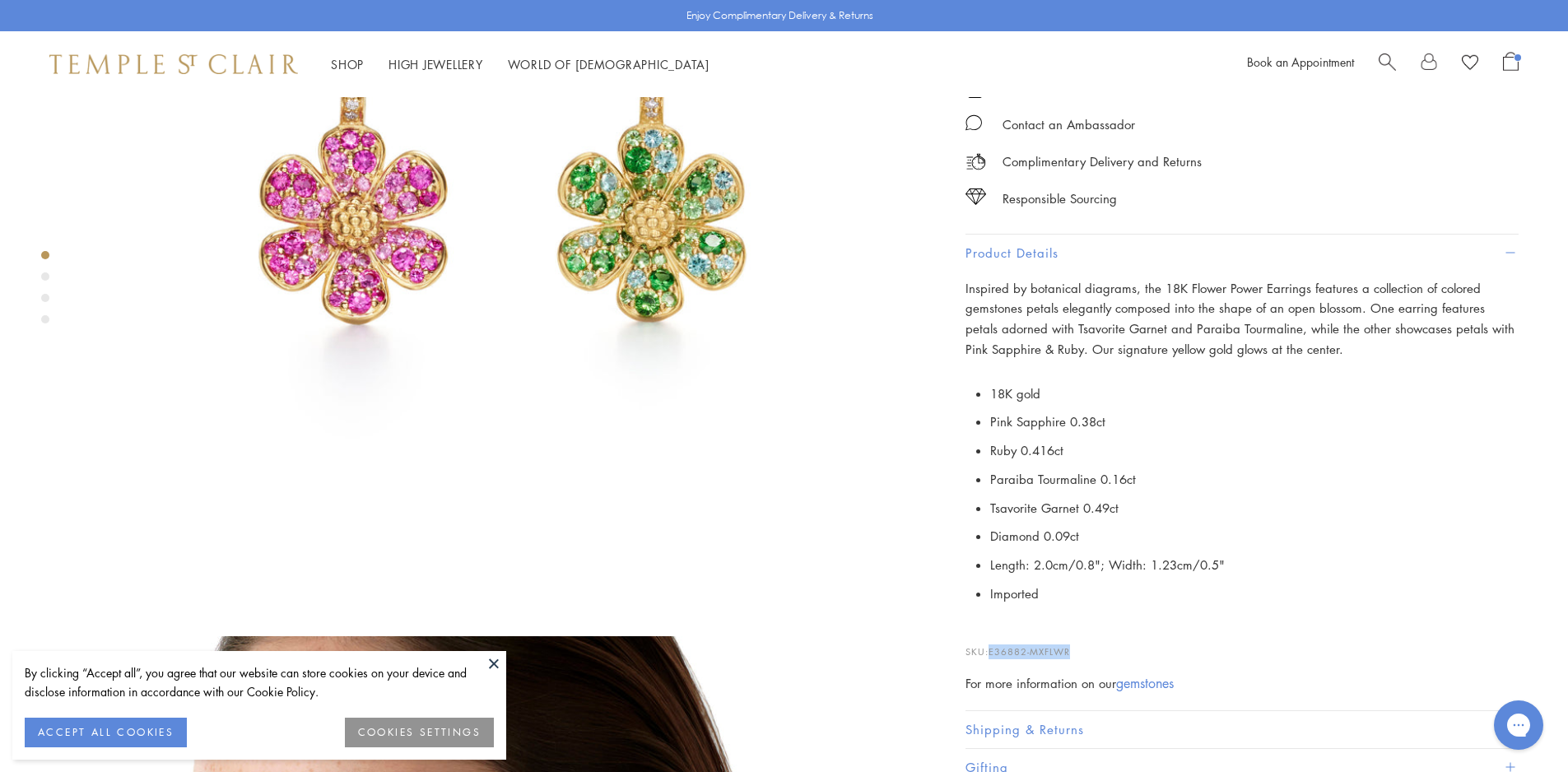
drag, startPoint x: 1075, startPoint y: 651, endPoint x: 993, endPoint y: 651, distance: 82.0
click at [993, 651] on p "SKU: E36882-MXFLWR" at bounding box center [1242, 643] width 553 height 31
copy span "E36882-MXFLWR"
click at [495, 657] on button at bounding box center [494, 663] width 25 height 25
